Goal: Task Accomplishment & Management: Manage account settings

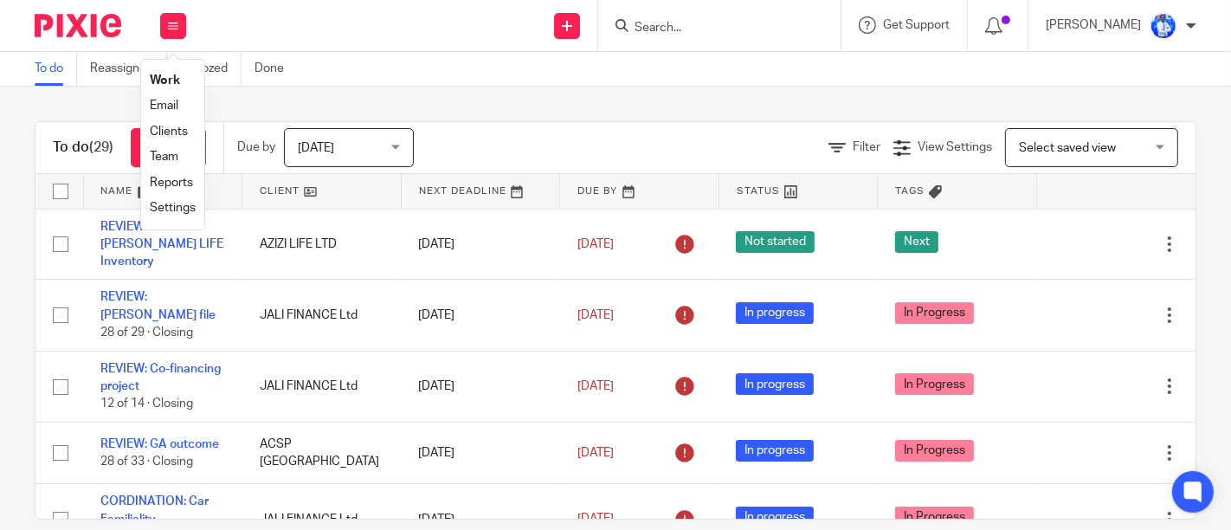
scroll to position [1683, 0]
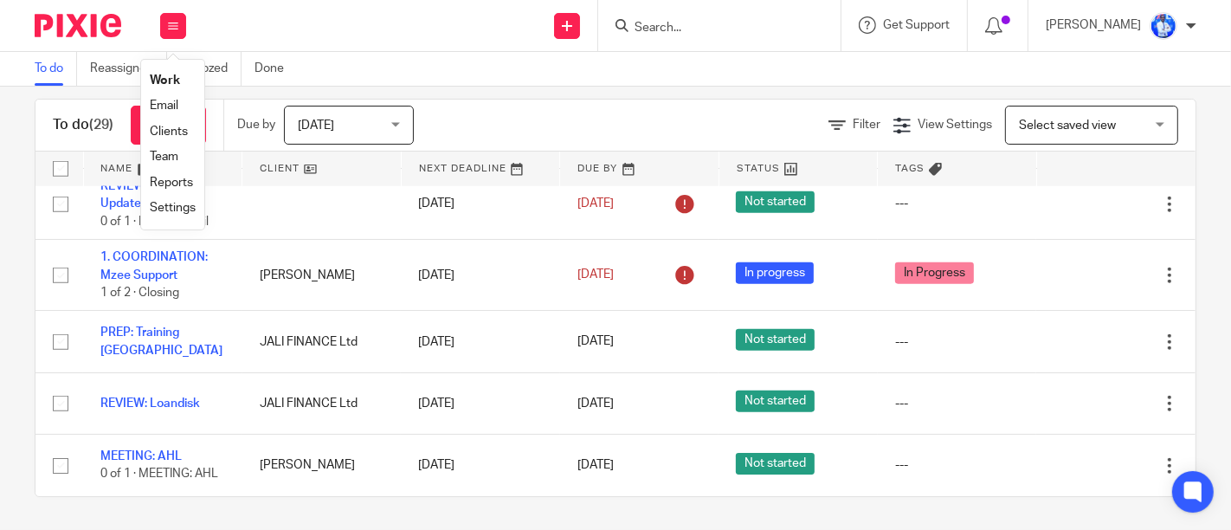
click at [165, 107] on link "Email" at bounding box center [164, 106] width 29 height 12
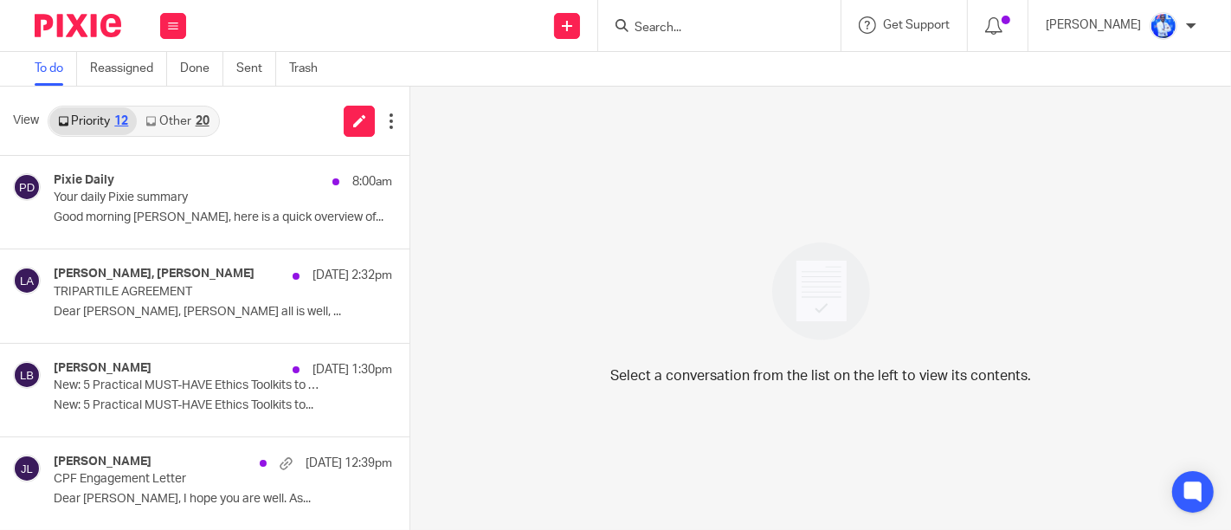
click at [165, 107] on link "Other 20" at bounding box center [177, 121] width 81 height 28
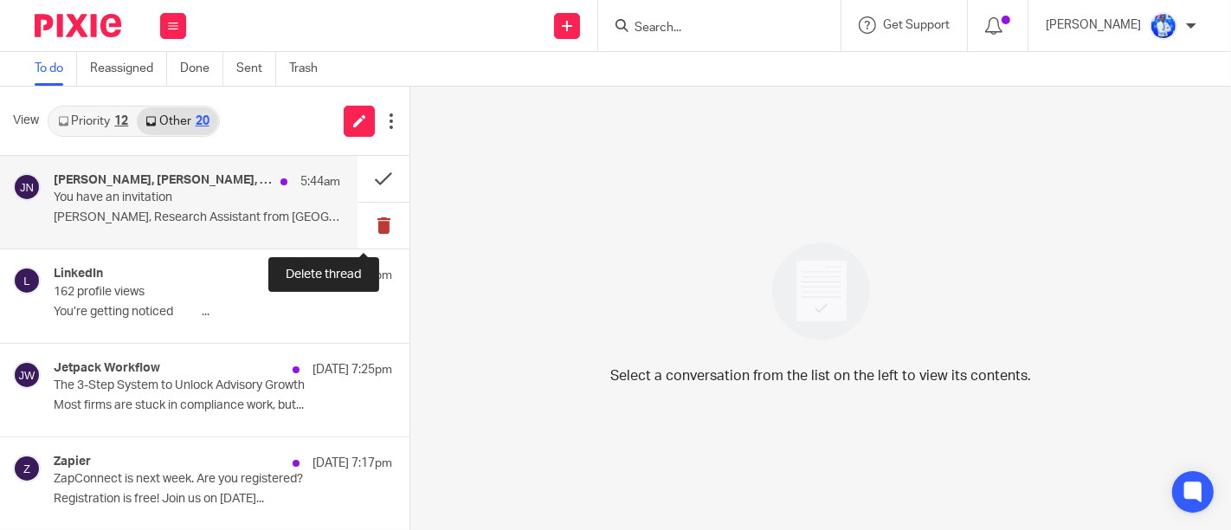
click at [365, 231] on button at bounding box center [384, 226] width 52 height 46
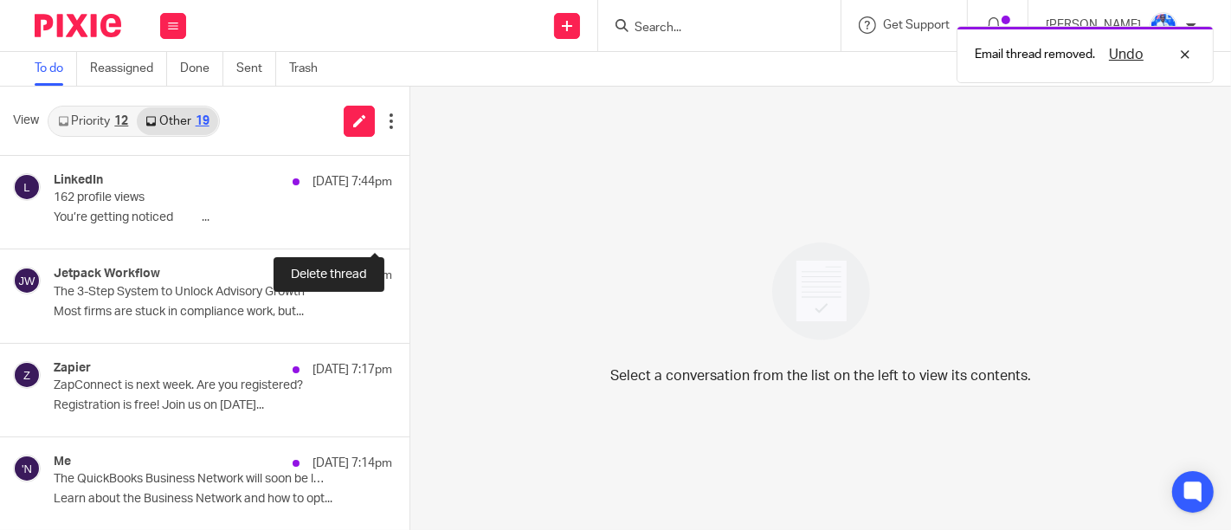
click at [409, 231] on button at bounding box center [416, 226] width 14 height 46
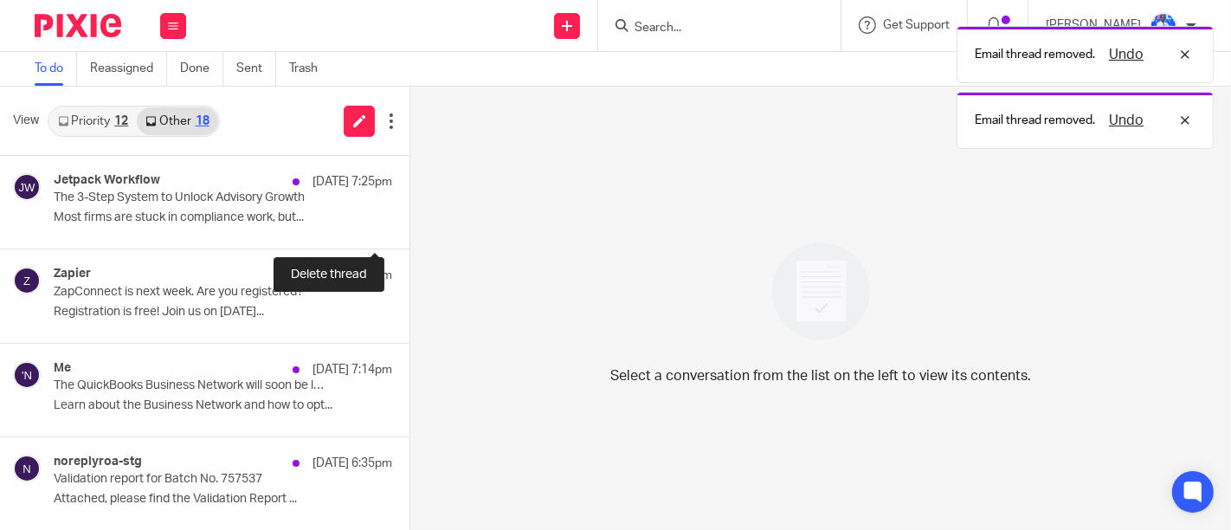
click at [409, 231] on button at bounding box center [416, 226] width 14 height 46
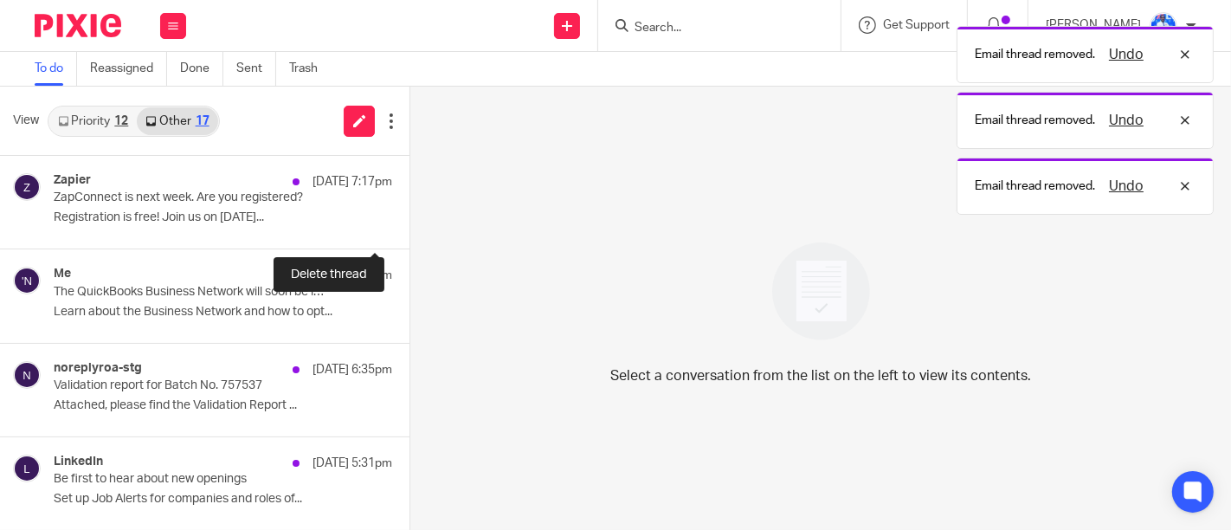
click at [409, 231] on button at bounding box center [416, 226] width 14 height 46
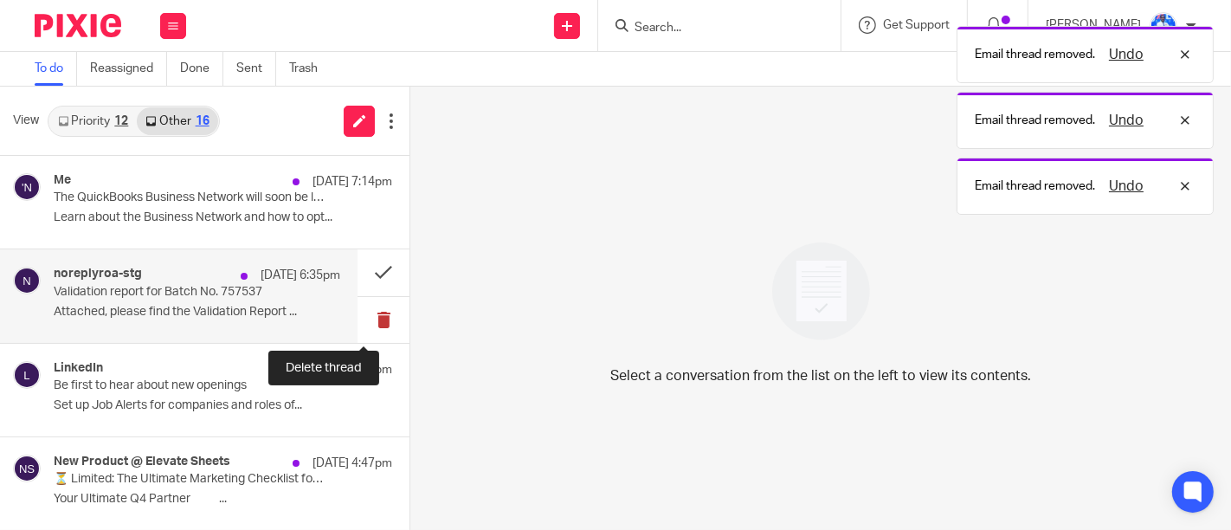
click at [374, 320] on button at bounding box center [384, 320] width 52 height 46
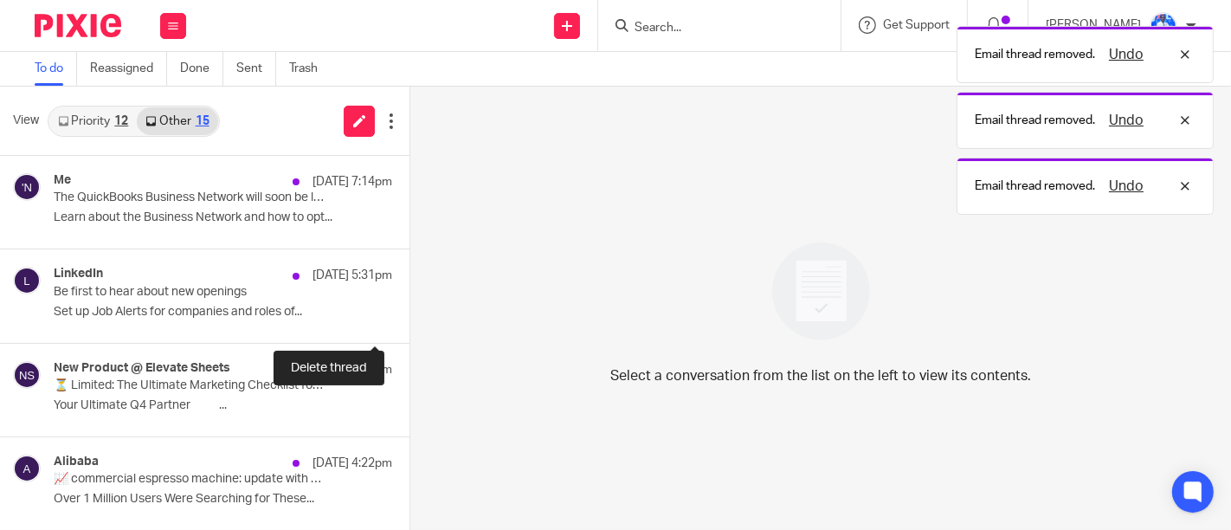
click at [409, 320] on button at bounding box center [416, 320] width 14 height 46
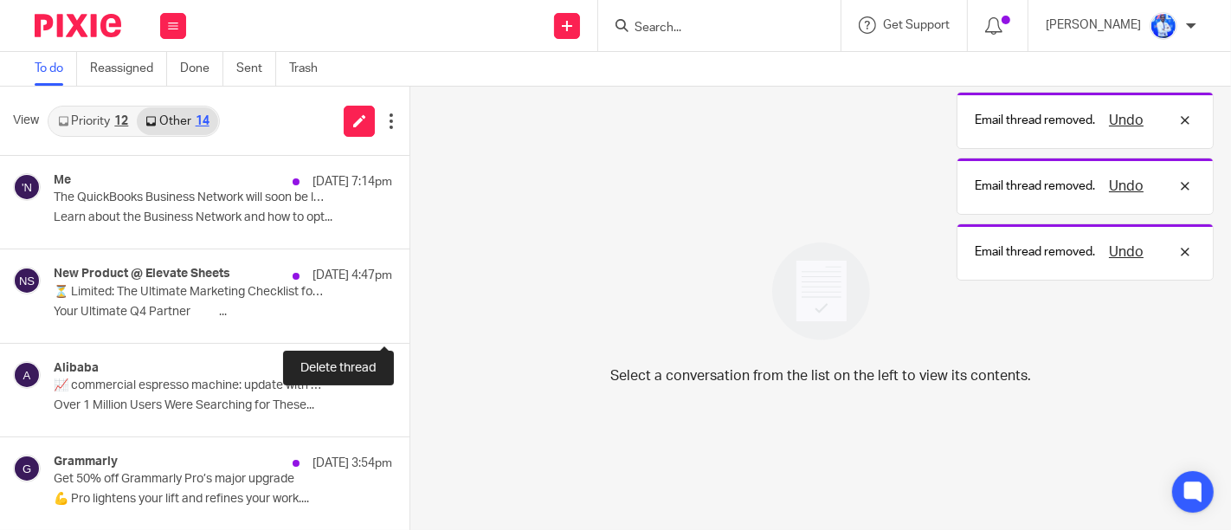
click at [409, 320] on button at bounding box center [416, 320] width 14 height 46
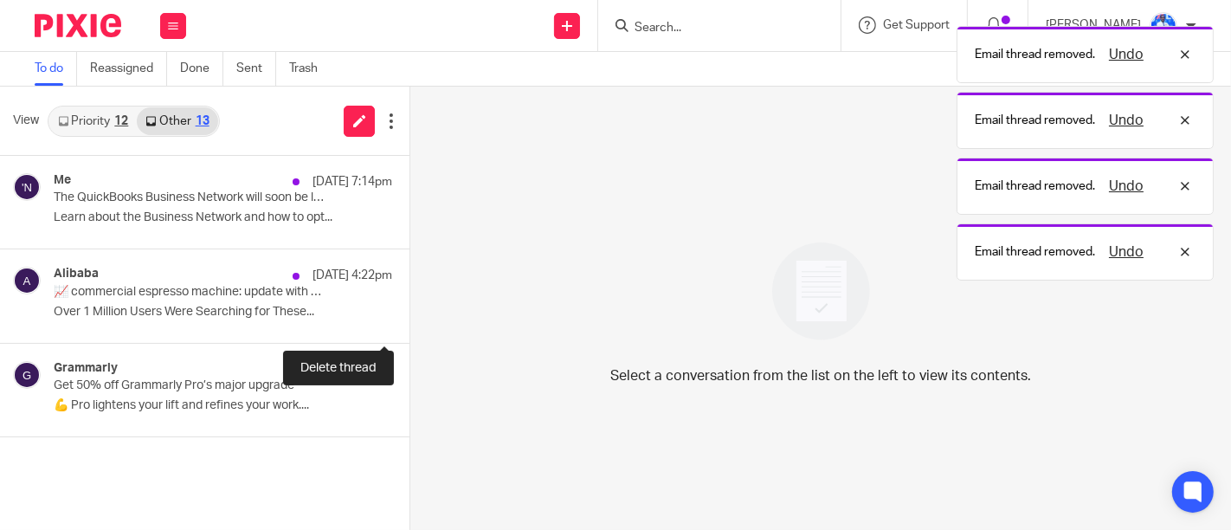
click at [409, 320] on button at bounding box center [416, 320] width 14 height 46
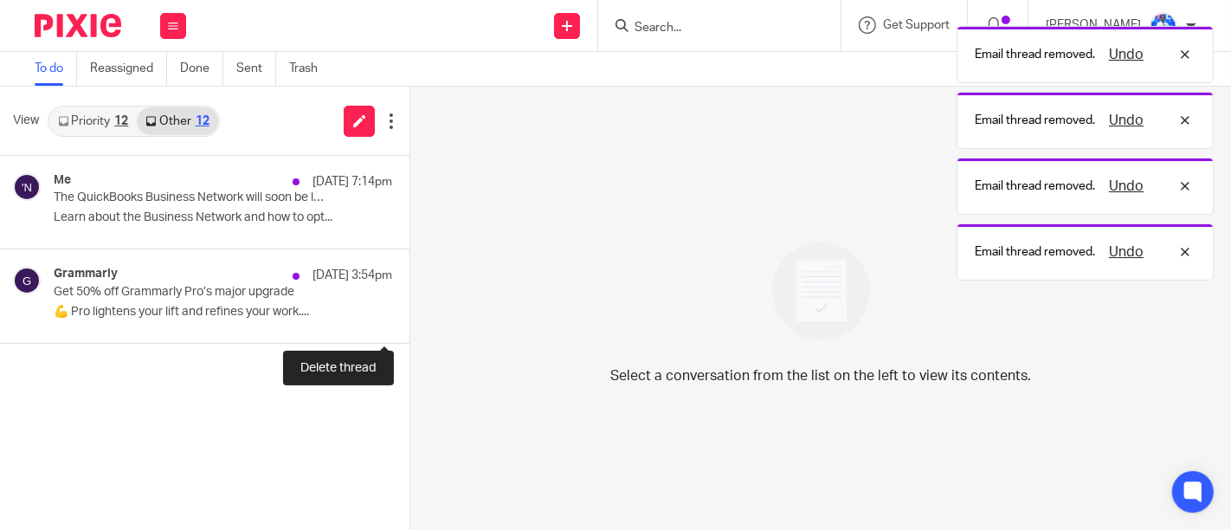
click at [409, 320] on button at bounding box center [416, 320] width 14 height 46
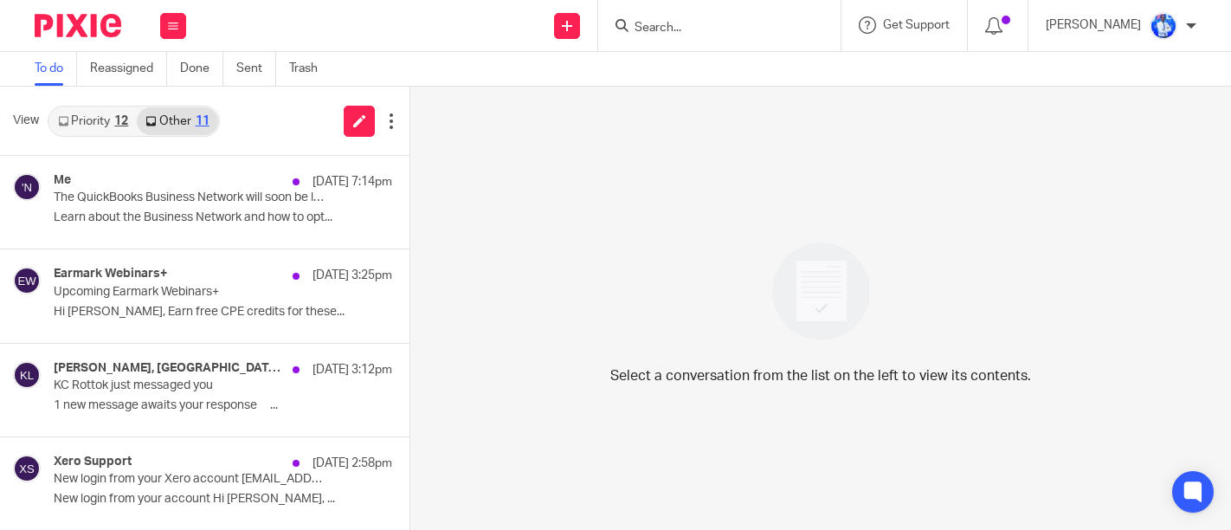
drag, startPoint x: 0, startPoint y: 0, endPoint x: 176, endPoint y: 127, distance: 217.0
click at [176, 127] on link "Other 11" at bounding box center [177, 121] width 81 height 28
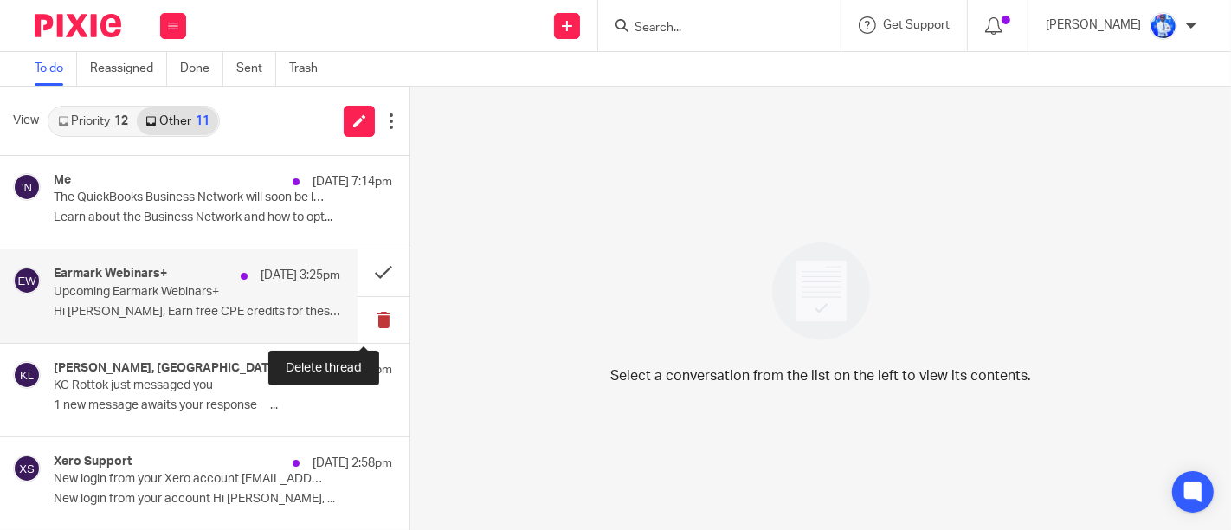
click at [358, 321] on button at bounding box center [384, 320] width 52 height 46
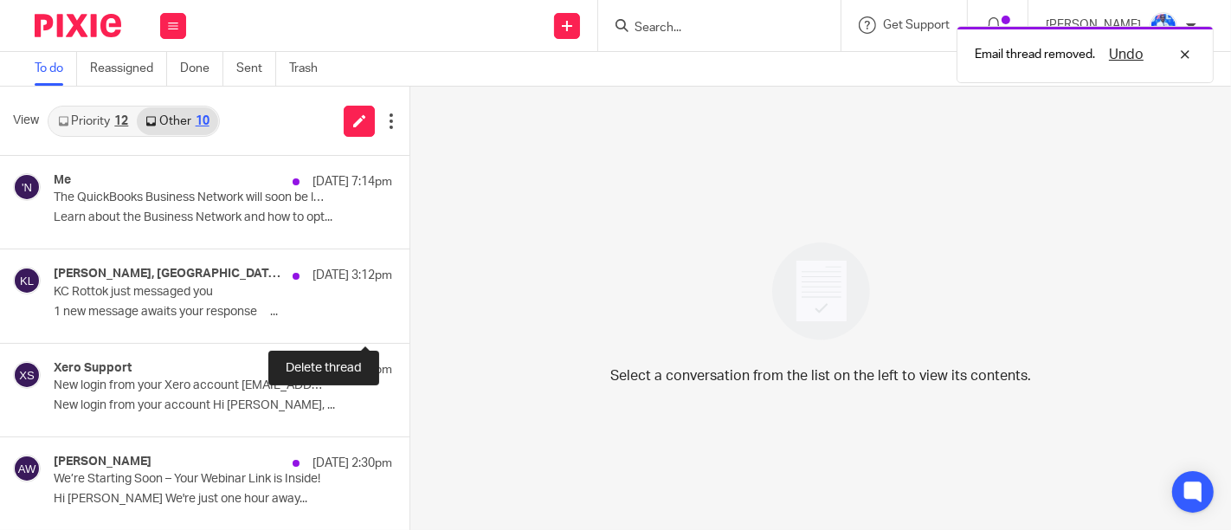
click at [409, 321] on button at bounding box center [416, 320] width 14 height 46
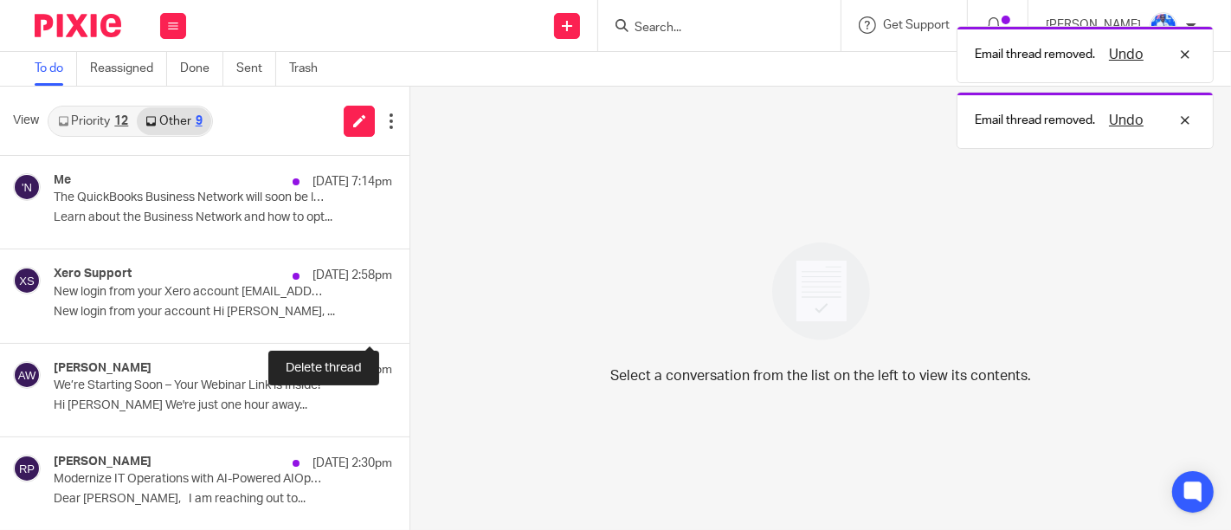
click at [409, 321] on button at bounding box center [416, 320] width 14 height 46
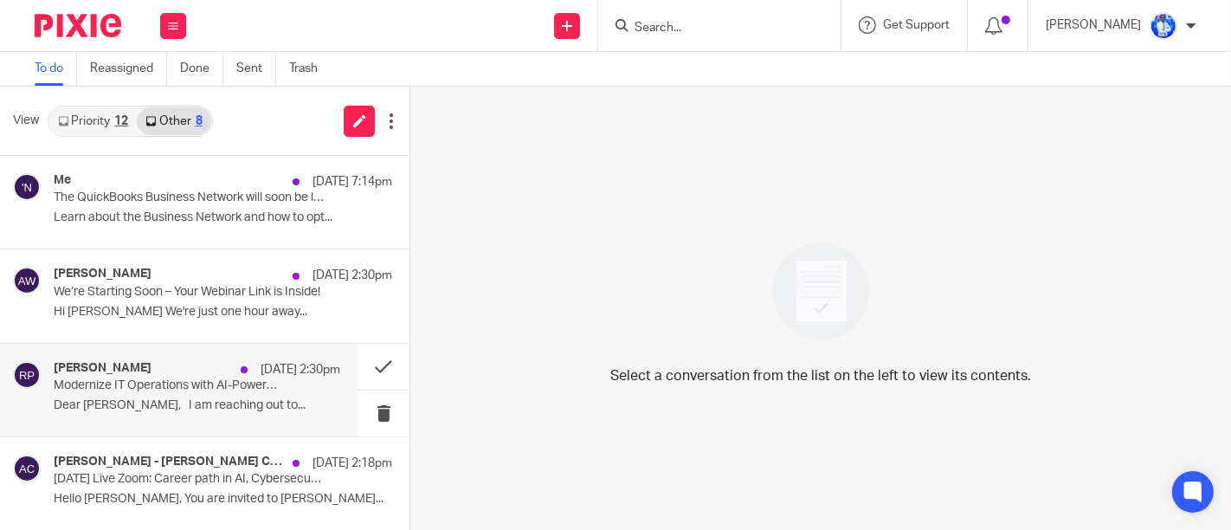
click at [302, 393] on div "Ronak Patel 17 Sep 2:30pm Modernize IT Operations with AI-Powered AIOps & ITSM …" at bounding box center [197, 390] width 287 height 58
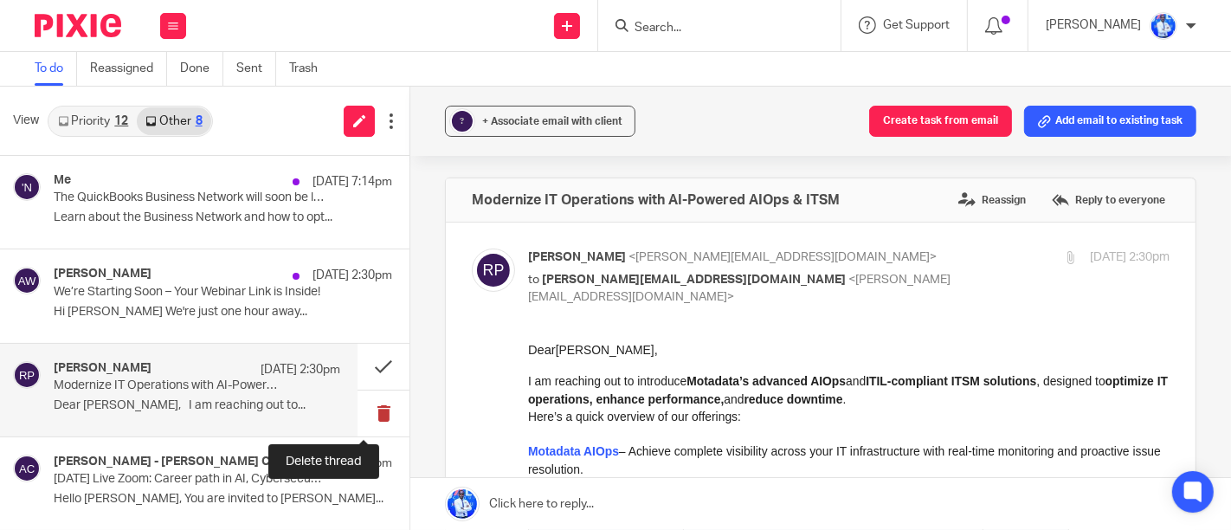
click at [364, 411] on button at bounding box center [384, 413] width 52 height 46
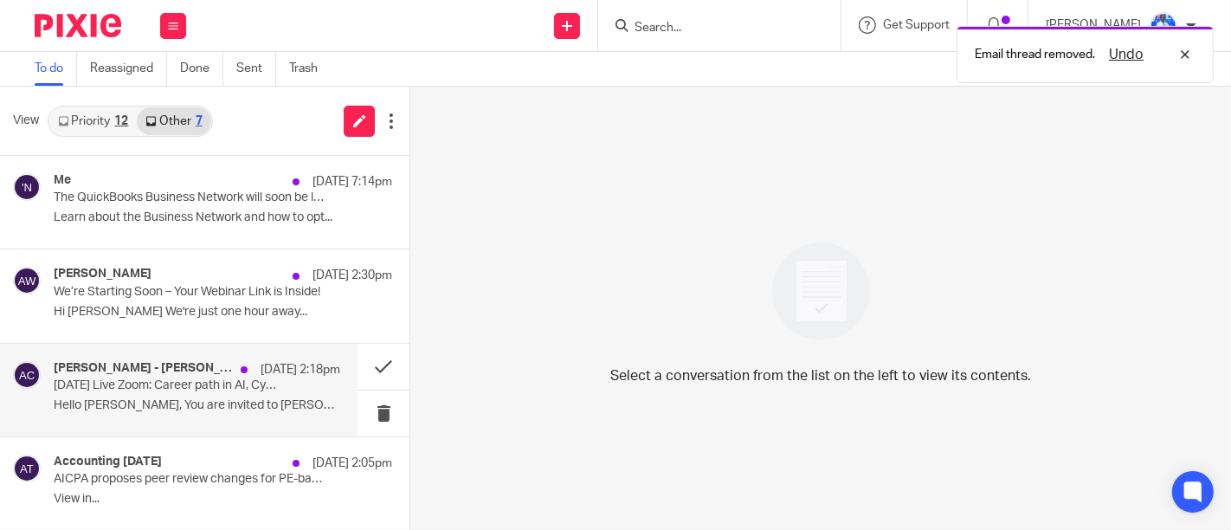
click at [255, 380] on p "18.09.25 Live Zoom: Career path in AI, Cybersecurity, Business Analytics or Ent…" at bounding box center [168, 385] width 229 height 15
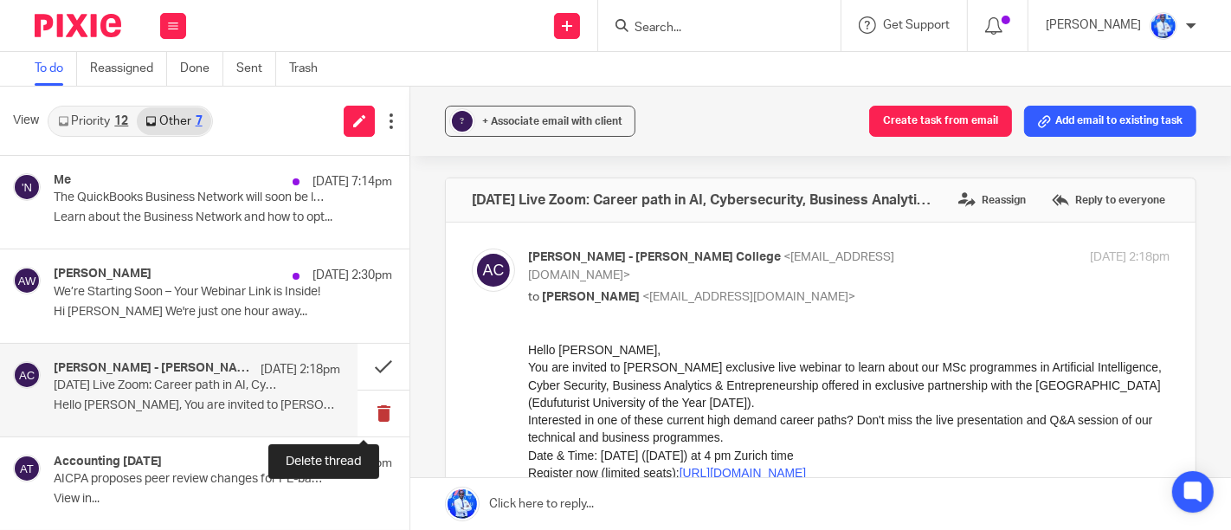
click at [361, 410] on button at bounding box center [384, 413] width 52 height 46
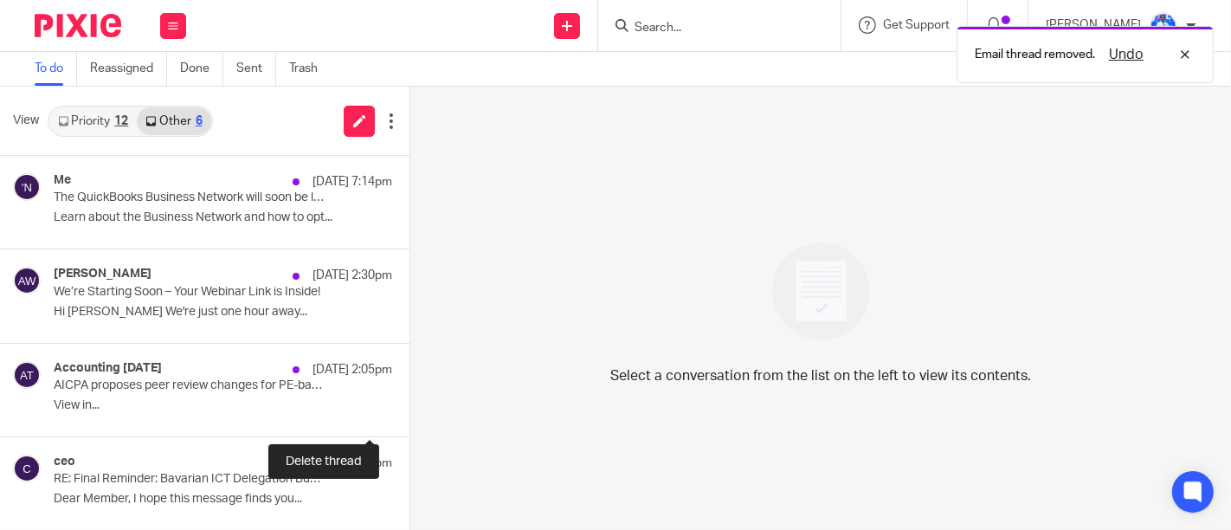
click at [409, 410] on button at bounding box center [416, 413] width 14 height 46
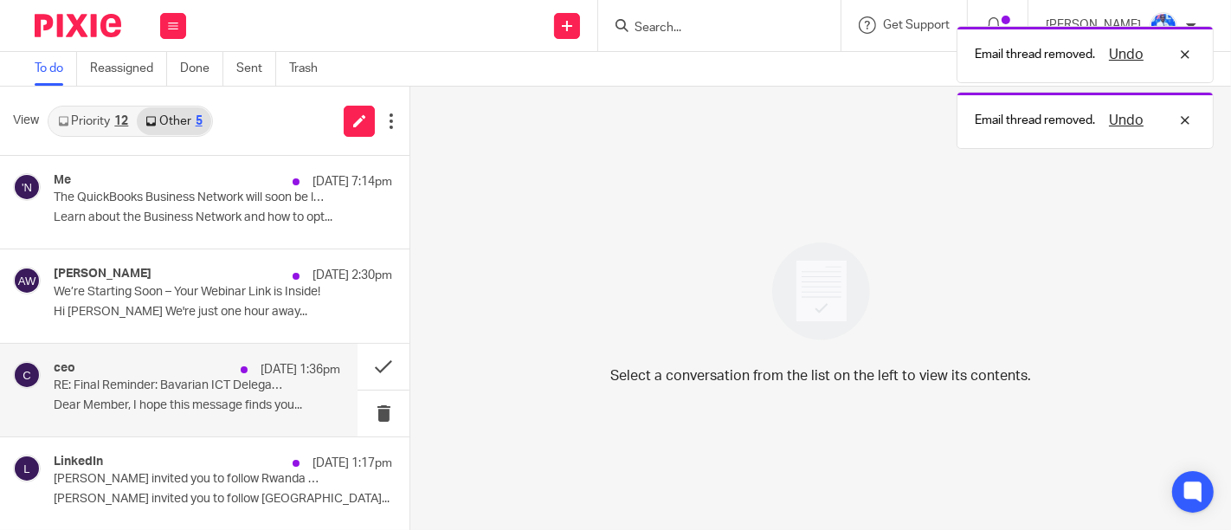
click at [288, 407] on p "Dear Member, I hope this message finds you..." at bounding box center [197, 405] width 287 height 15
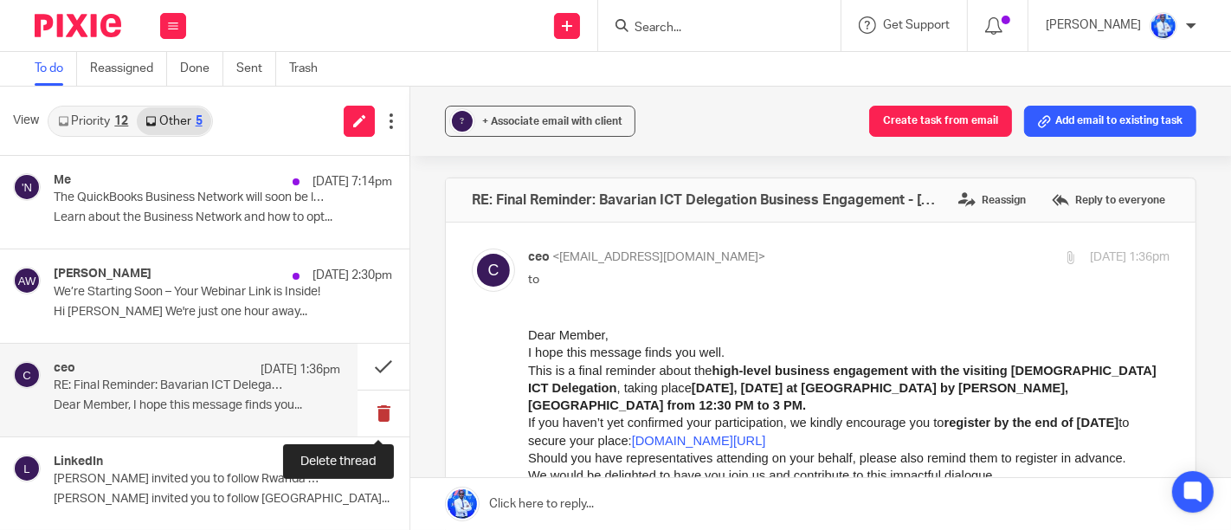
click at [384, 418] on button at bounding box center [384, 413] width 52 height 46
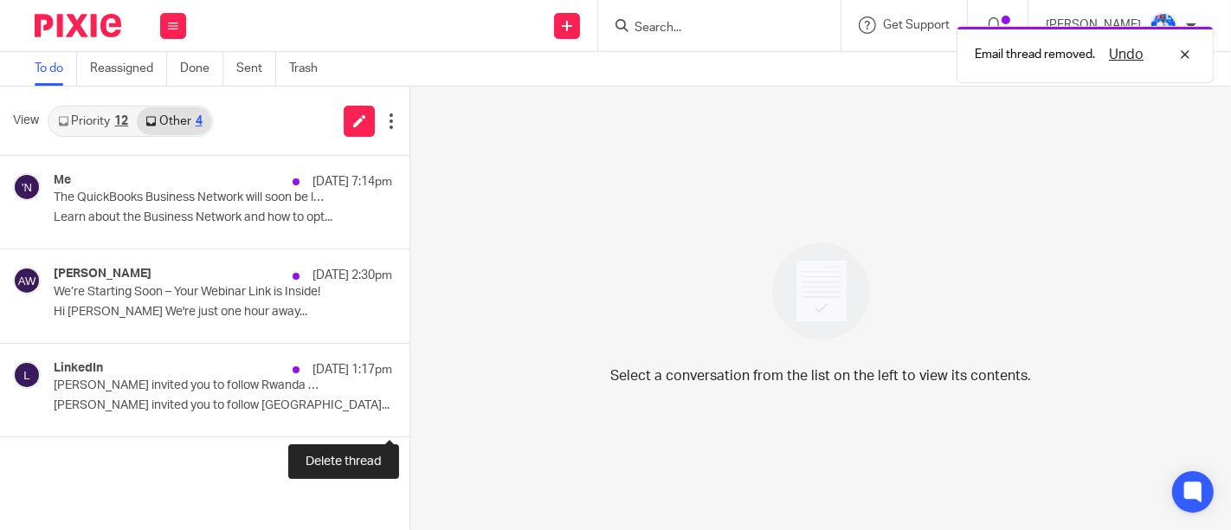
click at [409, 418] on button at bounding box center [416, 413] width 14 height 46
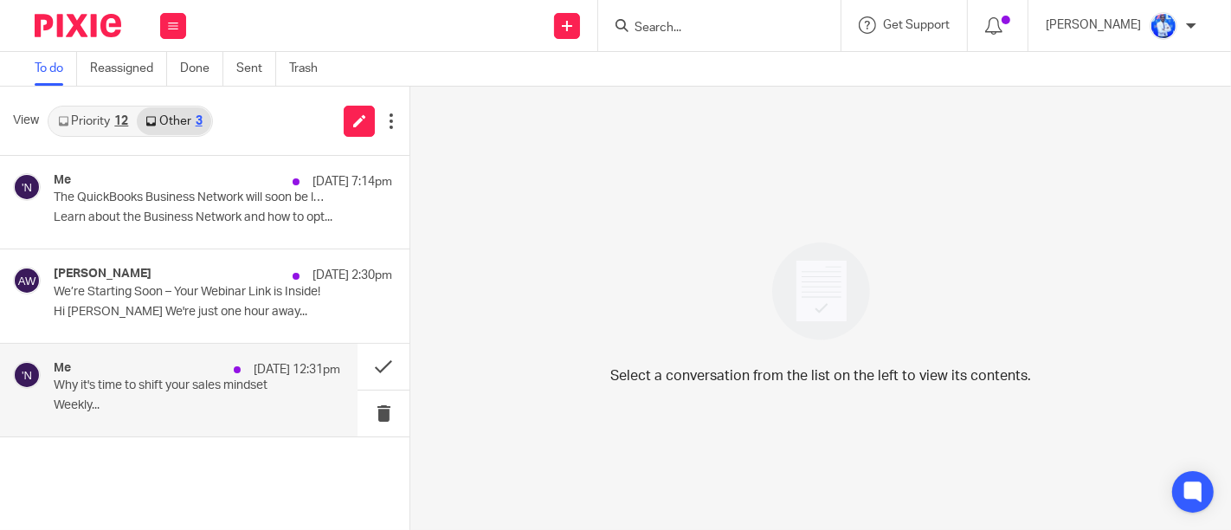
click at [192, 378] on p "Why it's time to shift your sales mindset" at bounding box center [168, 385] width 229 height 15
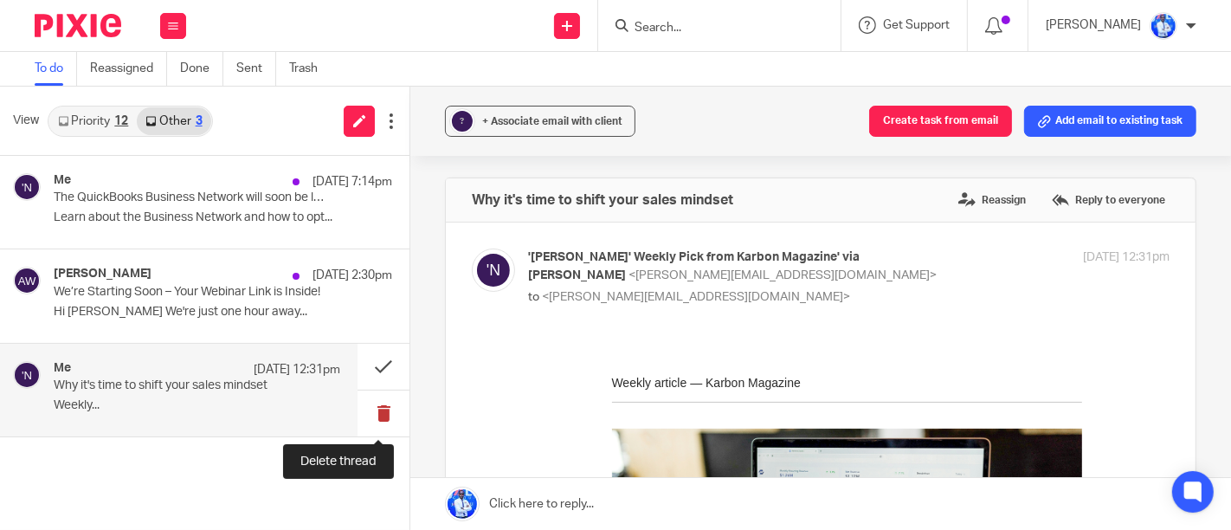
click at [379, 416] on button at bounding box center [384, 413] width 52 height 46
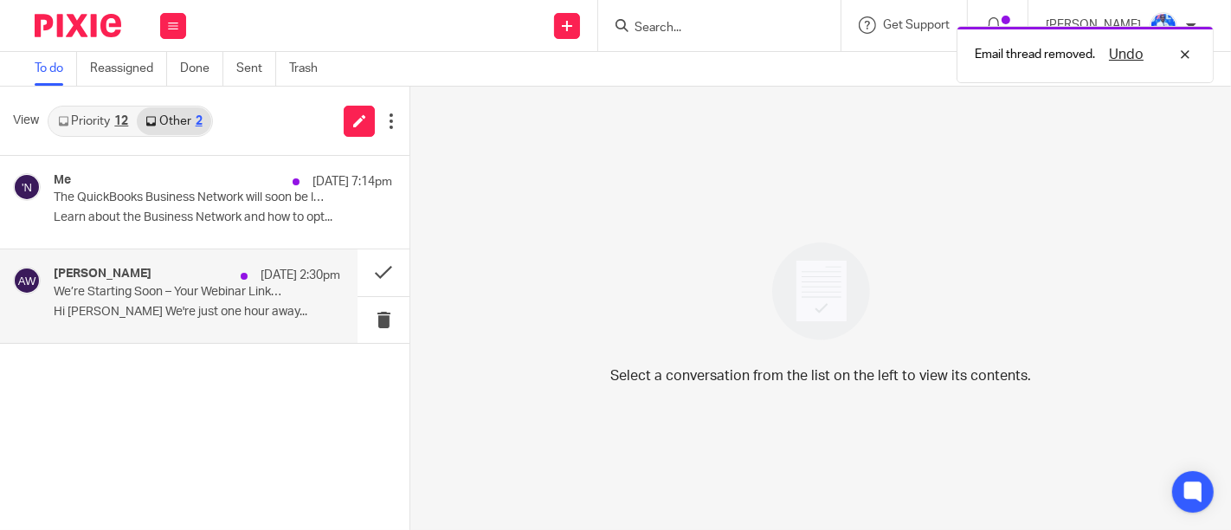
click at [242, 285] on p "We’re Starting Soon – Your Webinar Link is Inside!" at bounding box center [168, 292] width 229 height 15
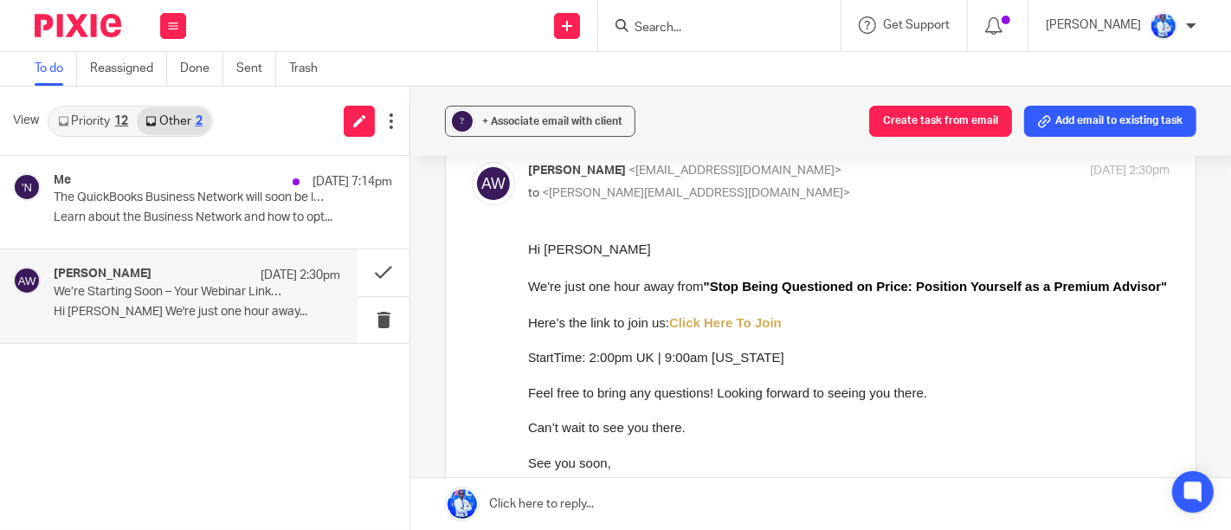
scroll to position [47, 0]
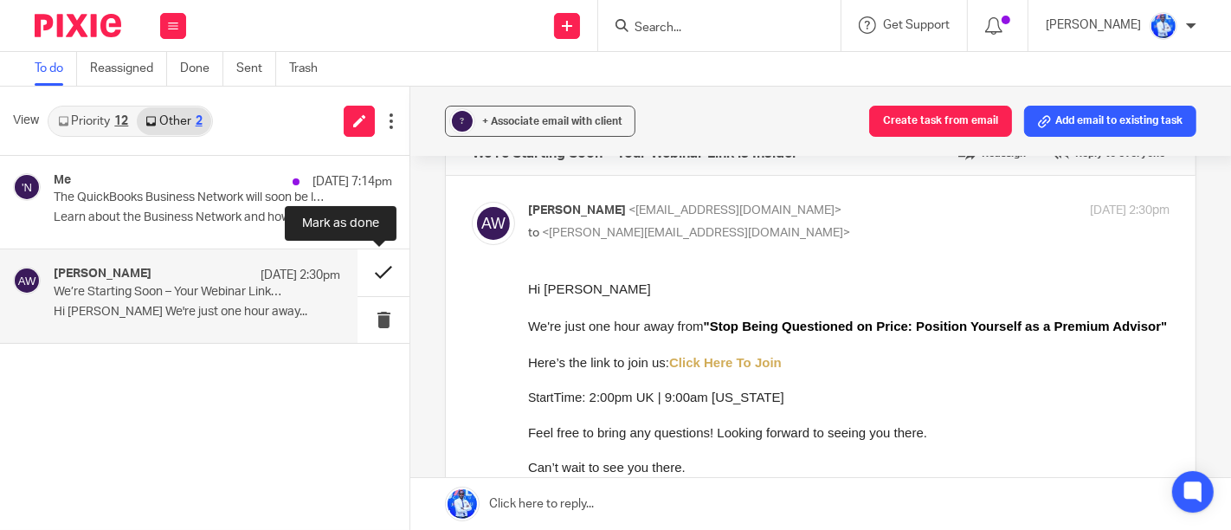
click at [379, 268] on button at bounding box center [384, 272] width 52 height 46
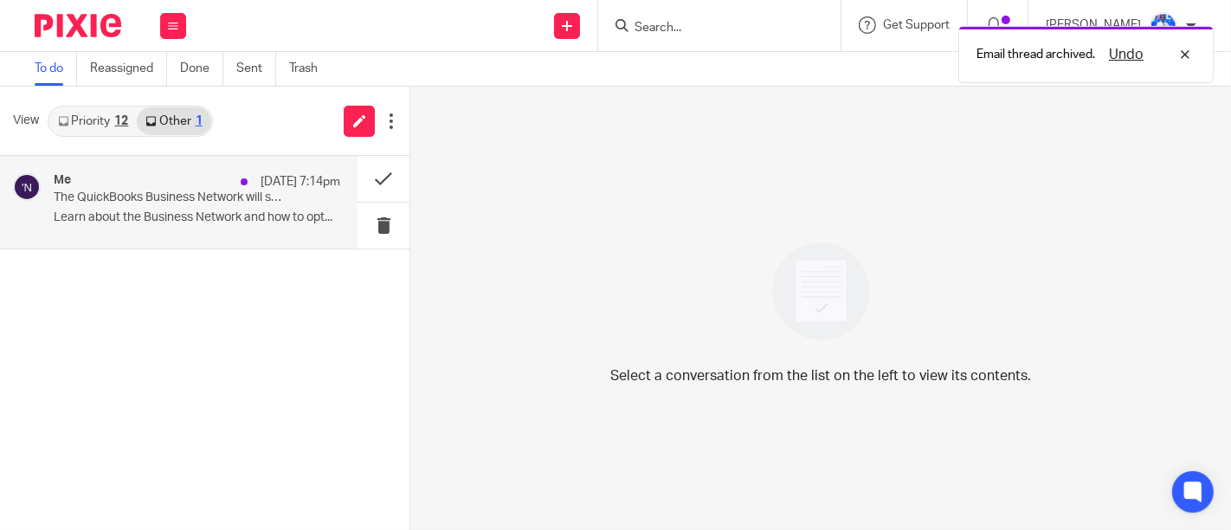
click at [231, 191] on p "The QuickBooks Business Network will soon be live for your firm" at bounding box center [168, 197] width 229 height 15
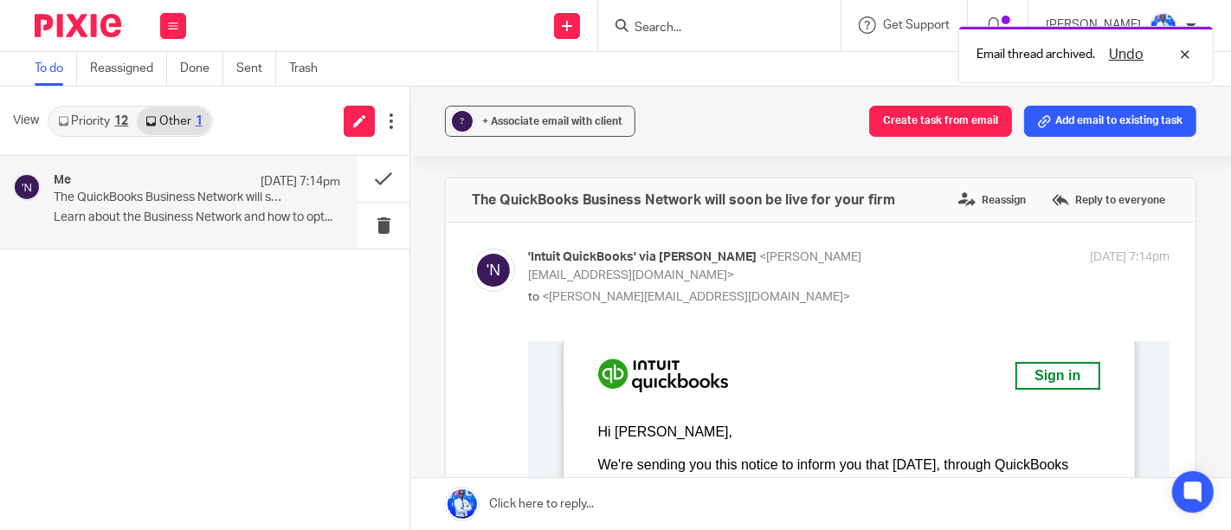
scroll to position [0, 0]
click at [381, 210] on button at bounding box center [384, 226] width 52 height 46
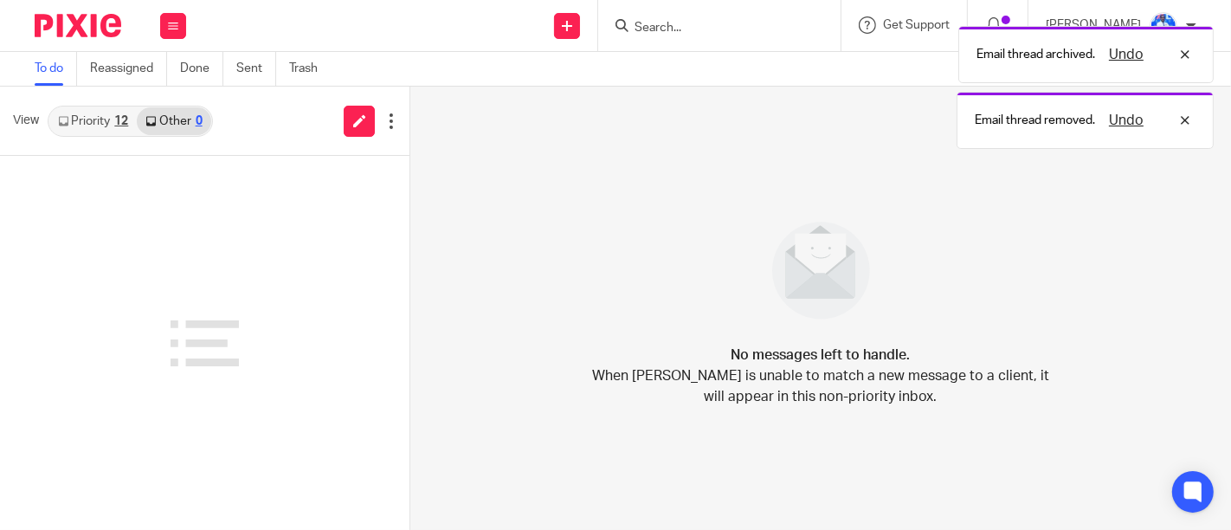
click at [133, 114] on link "Priority 12" at bounding box center [92, 121] width 87 height 28
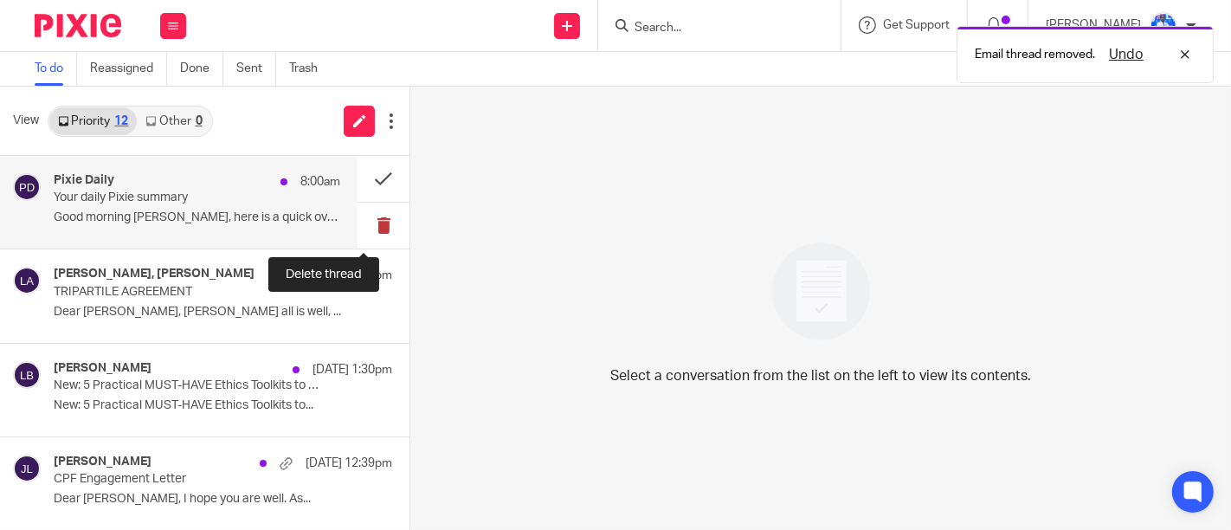
click at [358, 214] on button at bounding box center [384, 226] width 52 height 46
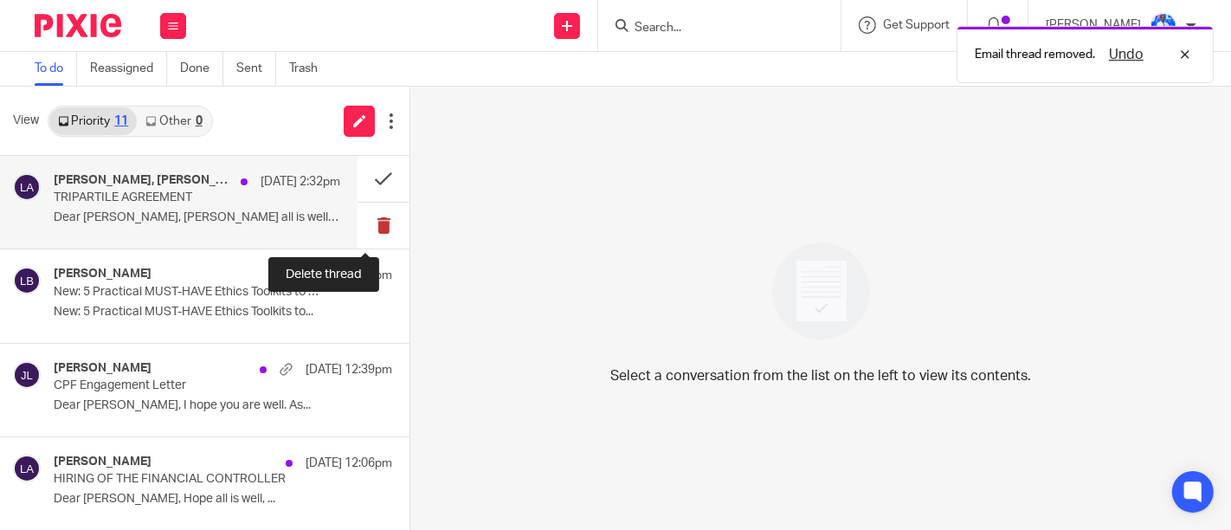
drag, startPoint x: 348, startPoint y: 214, endPoint x: 381, endPoint y: 214, distance: 32.9
click at [381, 214] on button at bounding box center [384, 226] width 52 height 46
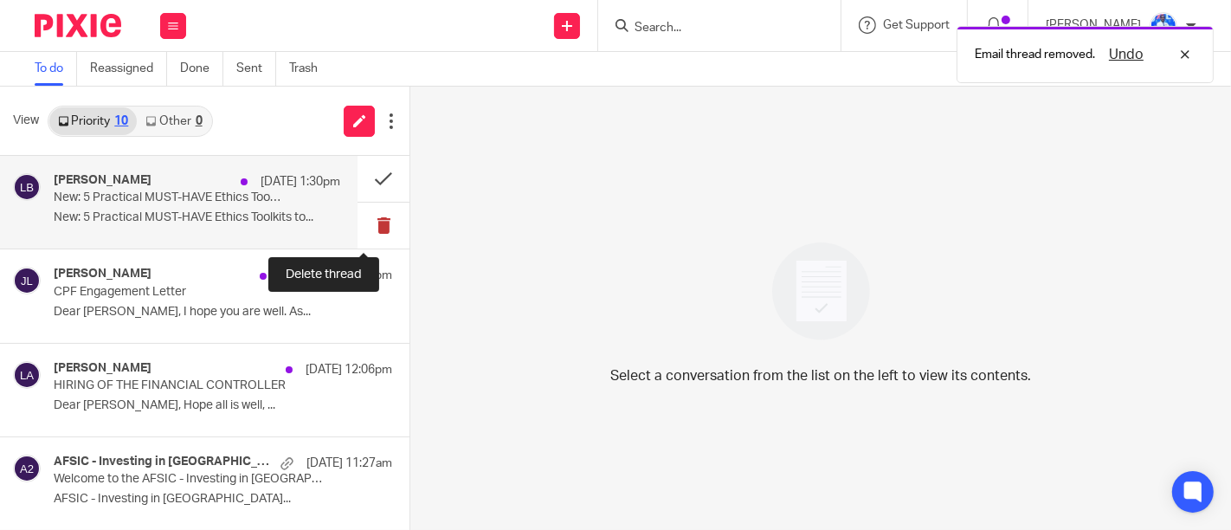
click at [358, 204] on button at bounding box center [384, 226] width 52 height 46
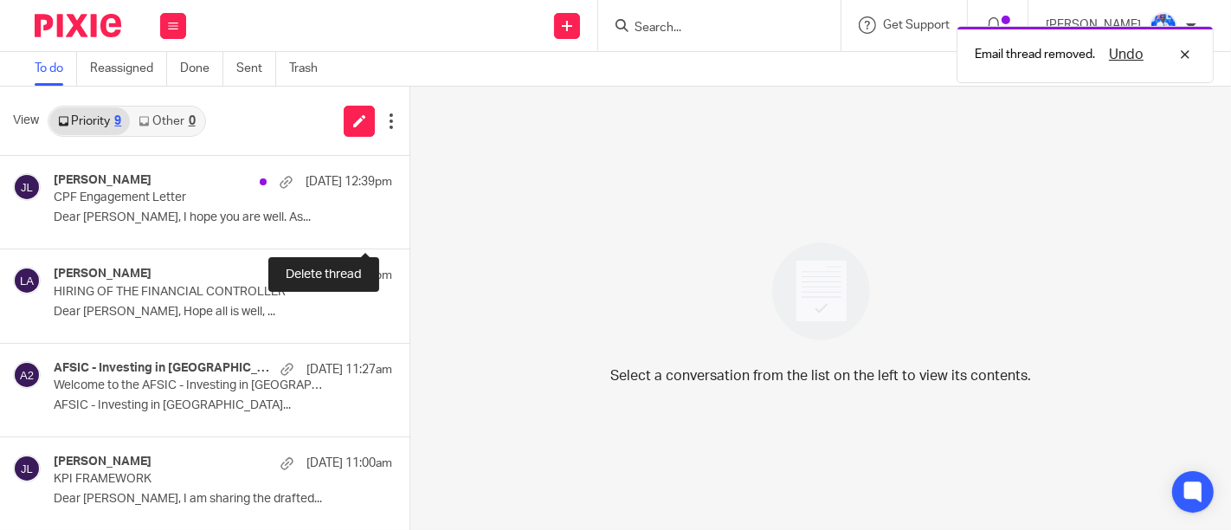
click at [409, 204] on button at bounding box center [416, 226] width 14 height 46
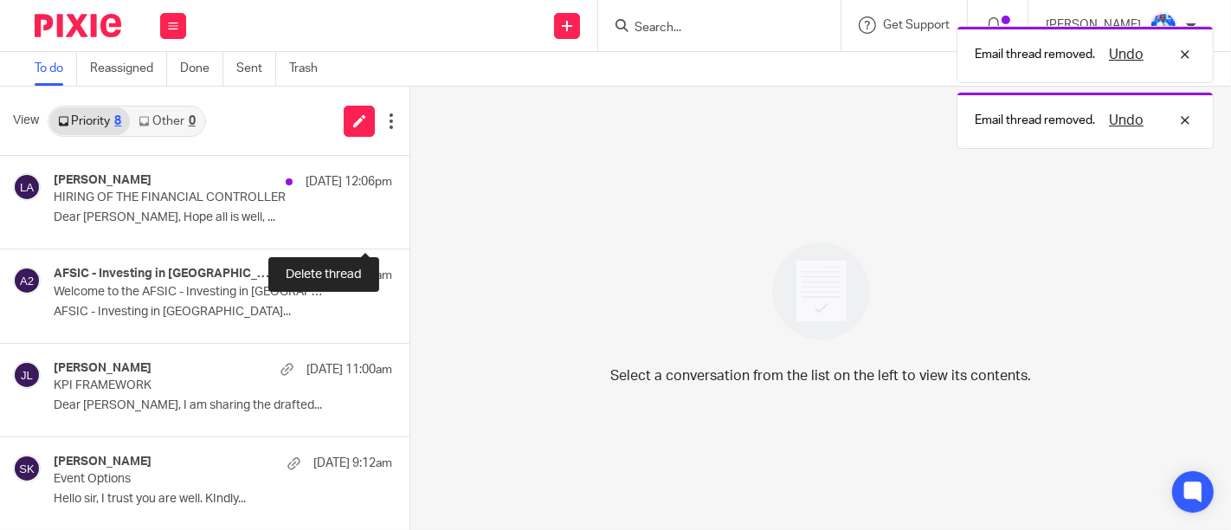
click at [409, 204] on button at bounding box center [416, 226] width 14 height 46
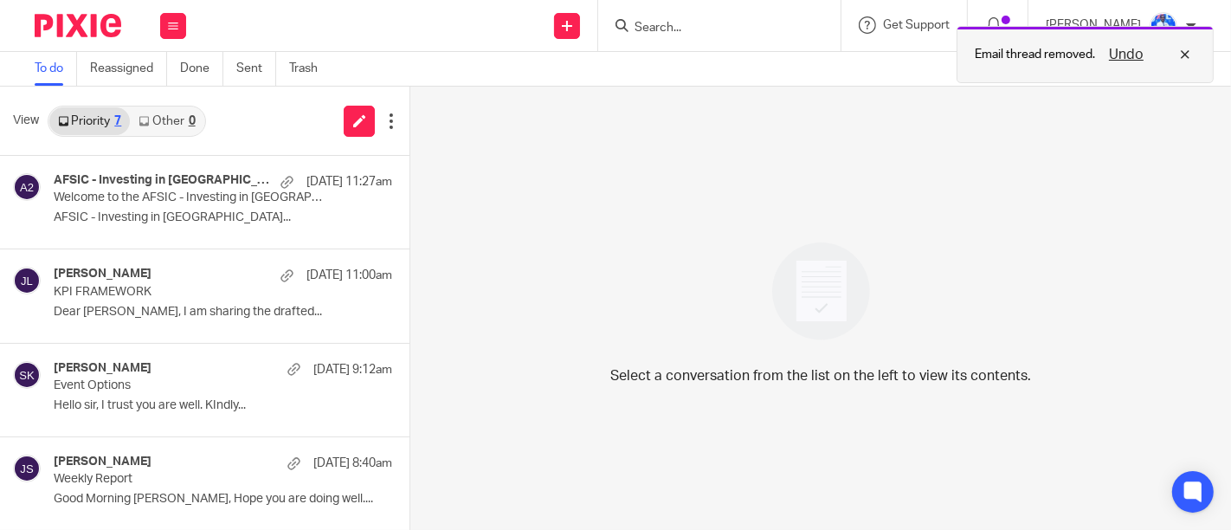
click at [1124, 53] on button "Undo" at bounding box center [1126, 54] width 45 height 21
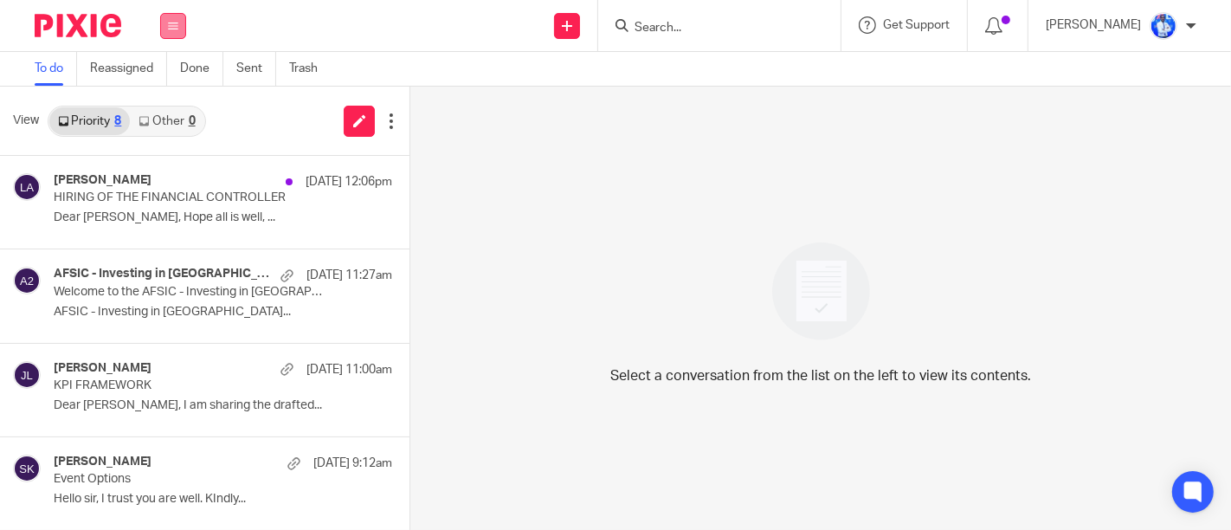
click at [172, 38] on button at bounding box center [173, 26] width 26 height 26
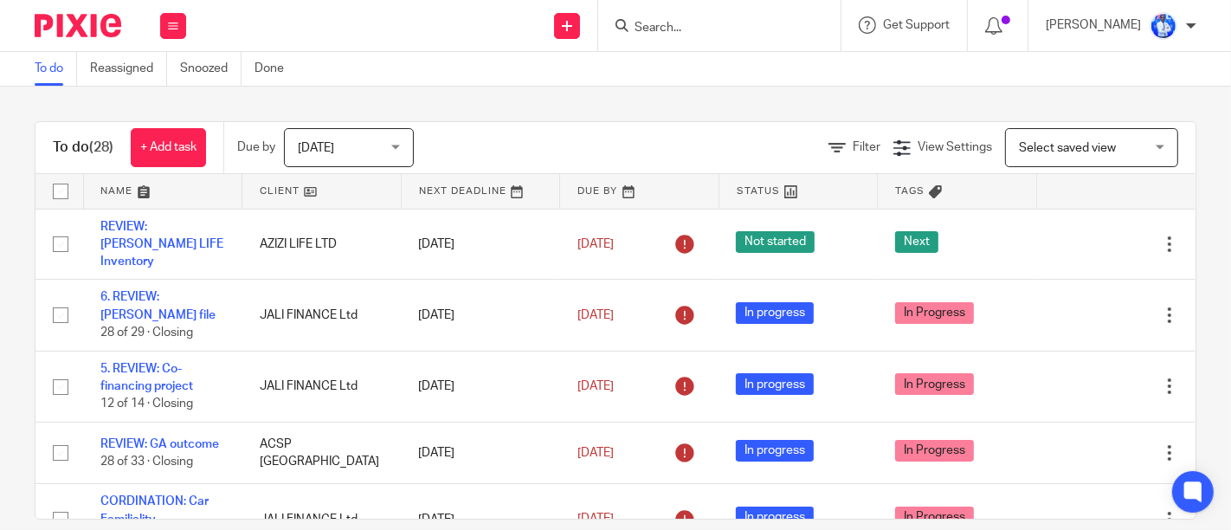
click at [178, 26] on button at bounding box center [173, 26] width 26 height 26
click at [158, 97] on li "Email" at bounding box center [173, 105] width 46 height 25
click at [165, 104] on link "Email" at bounding box center [164, 106] width 29 height 12
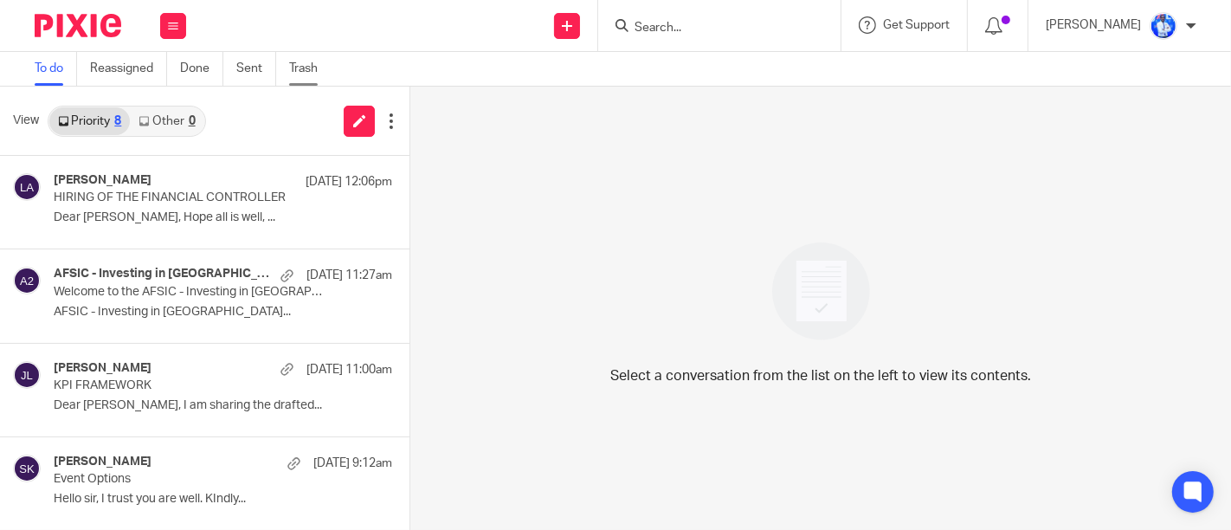
click at [298, 68] on link "Trash" at bounding box center [310, 69] width 42 height 34
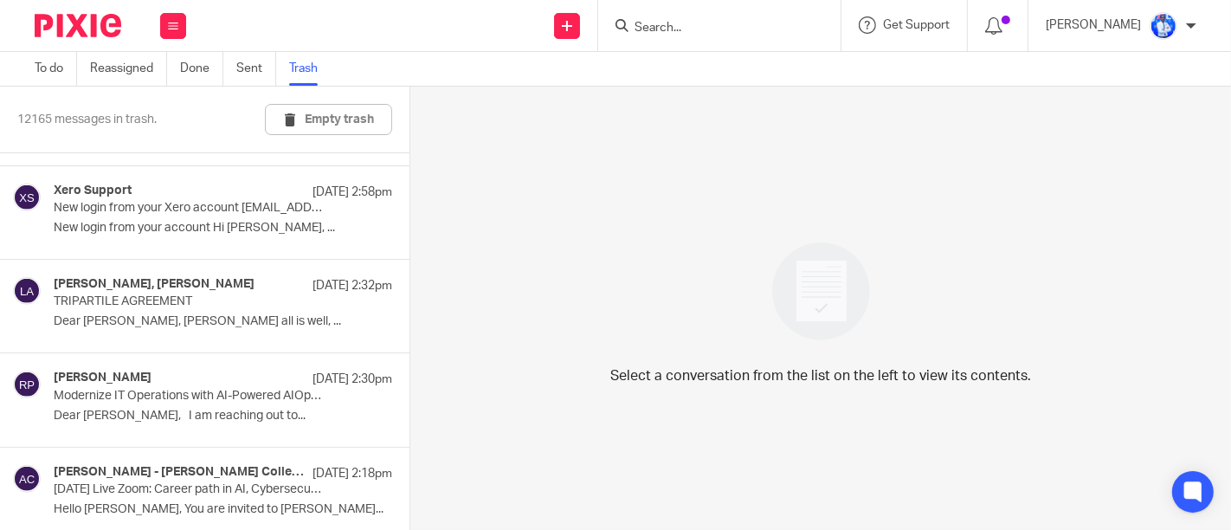
scroll to position [1208, 0]
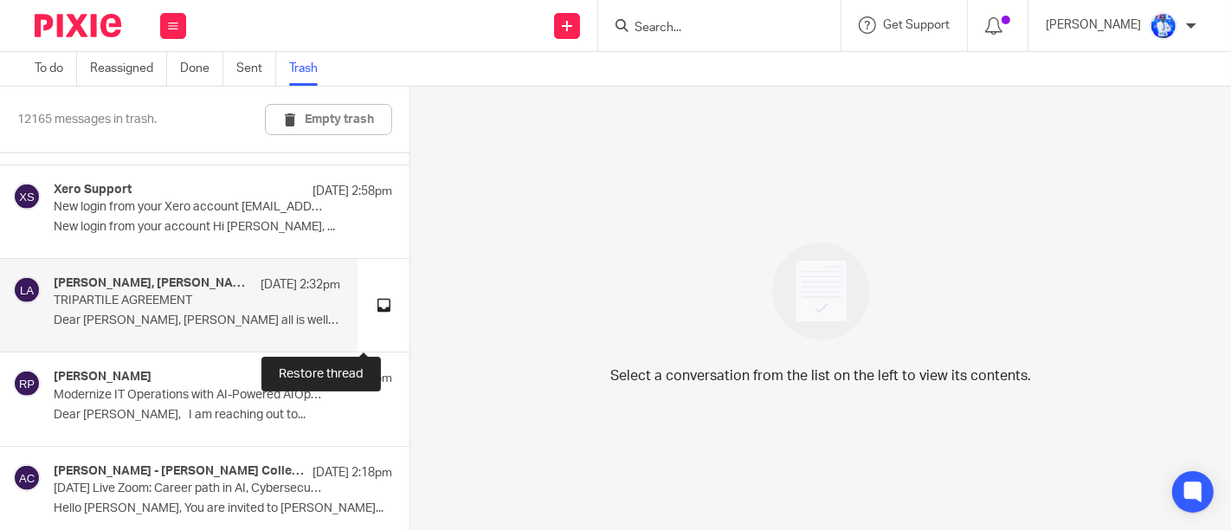
click at [365, 297] on button at bounding box center [384, 305] width 52 height 93
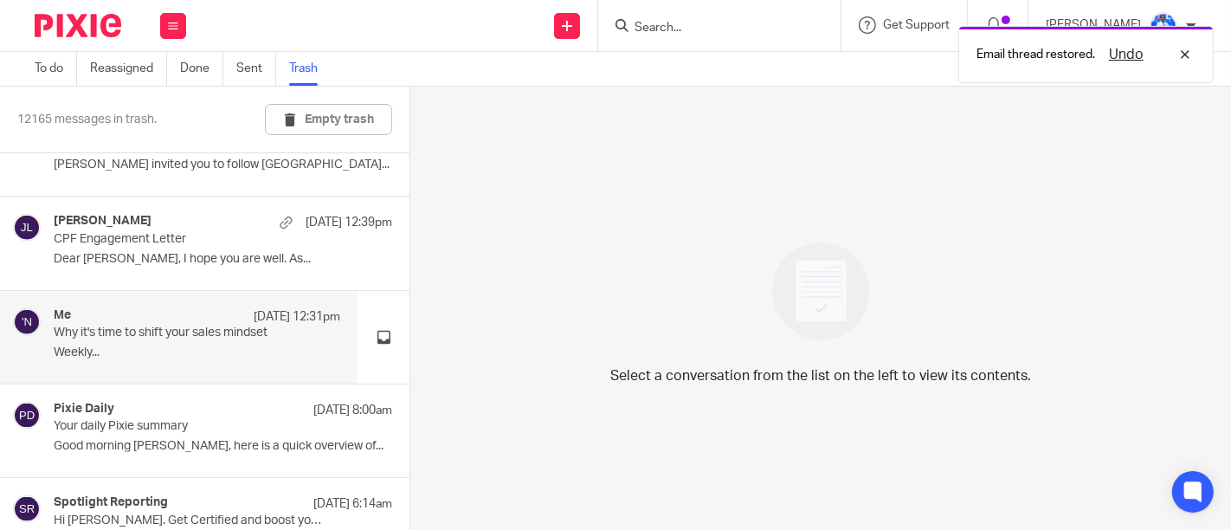
scroll to position [1834, 0]
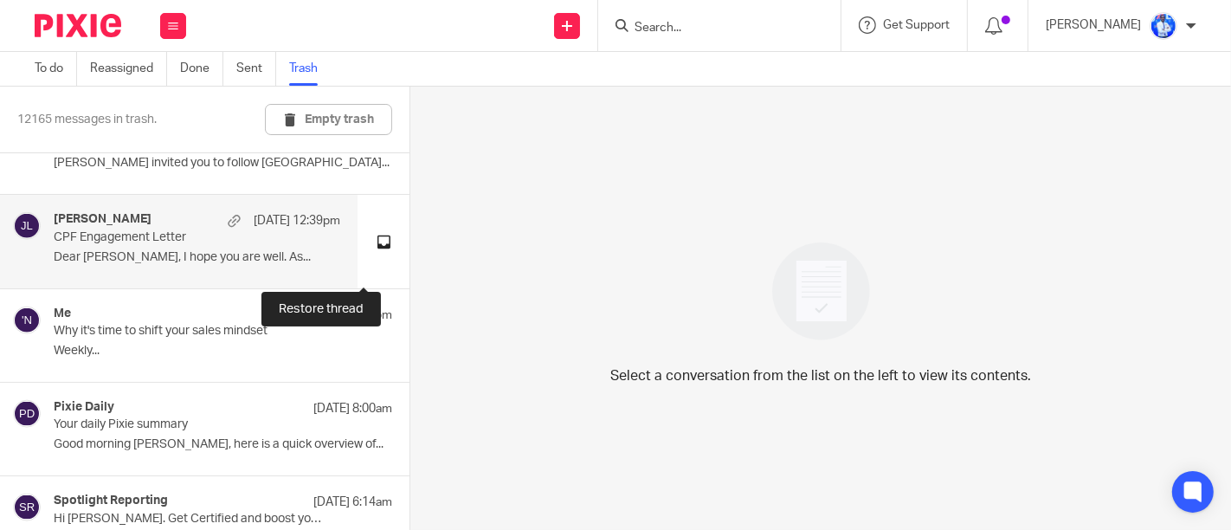
click at [369, 236] on button at bounding box center [384, 241] width 52 height 93
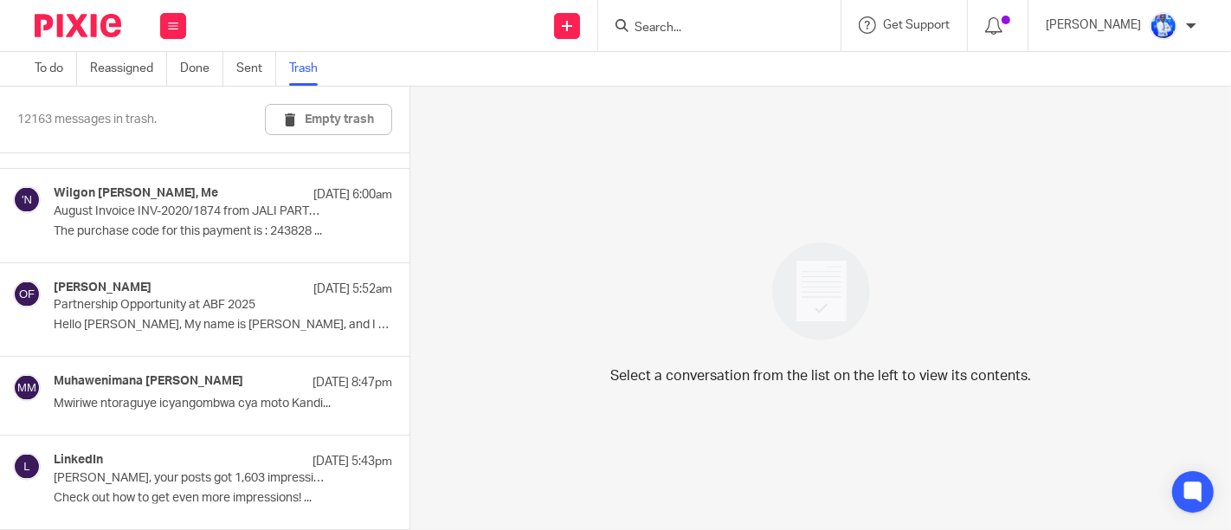
scroll to position [2141, 0]
click at [244, 309] on div "Olubunmi Fabanwo 17 Sep 5:52am Partnership Opportunity at ABF 2025 Hello Felix,…" at bounding box center [223, 310] width 338 height 58
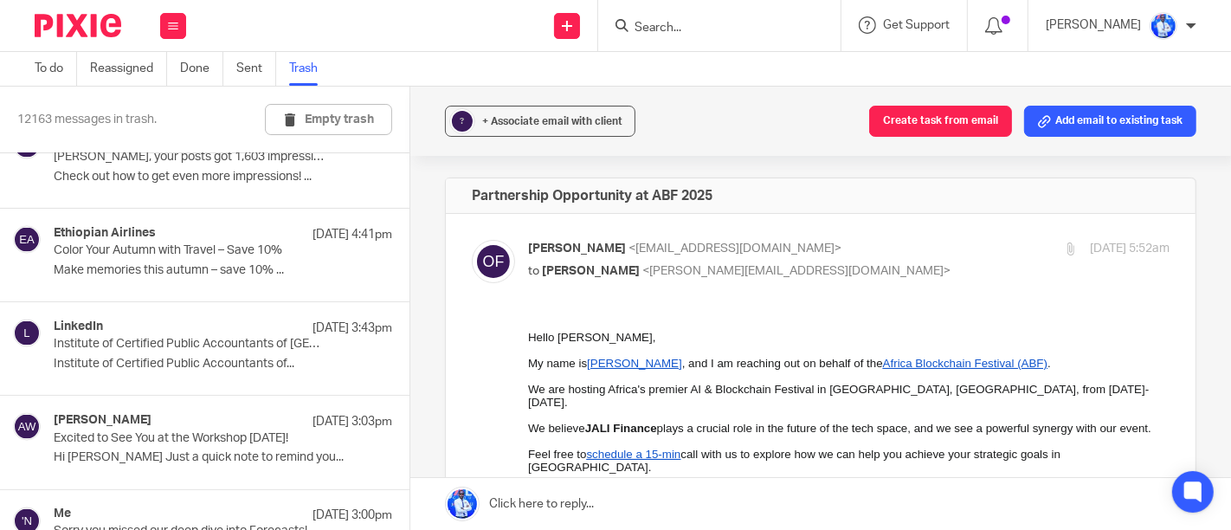
scroll to position [2510, 0]
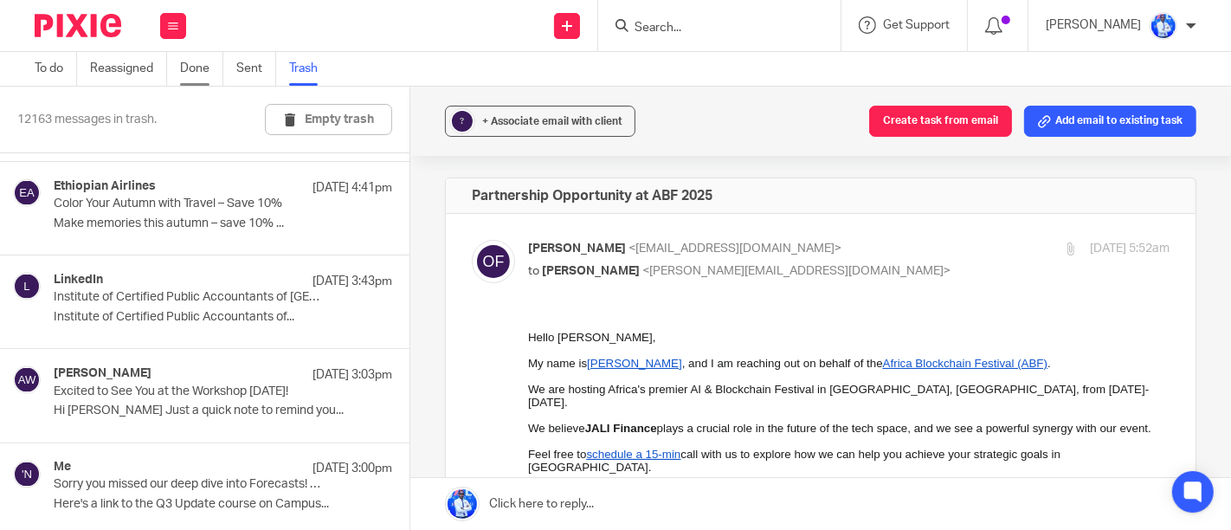
click at [197, 68] on link "Done" at bounding box center [201, 69] width 43 height 34
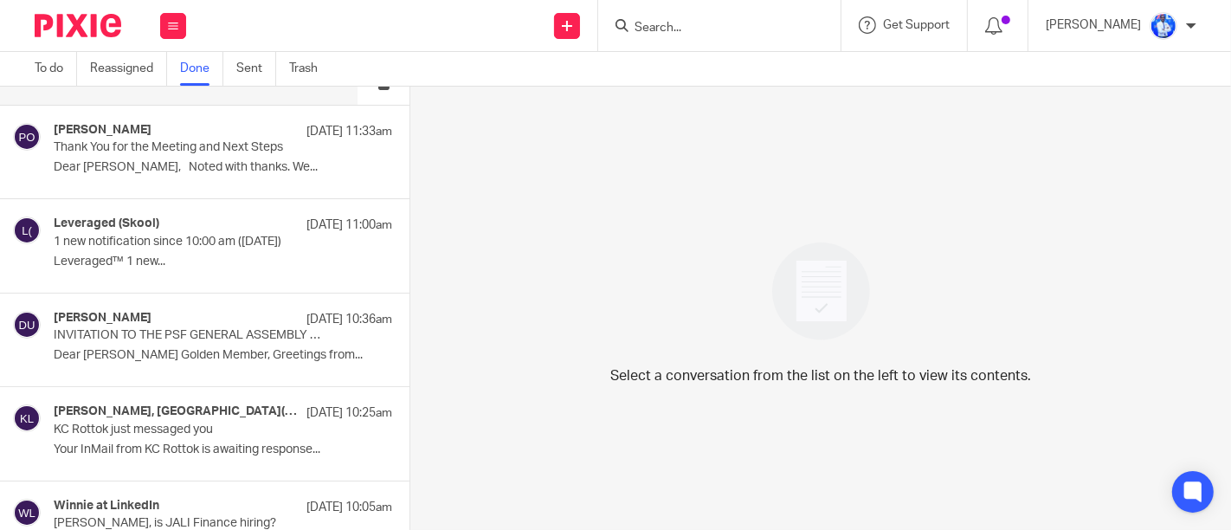
scroll to position [268, 0]
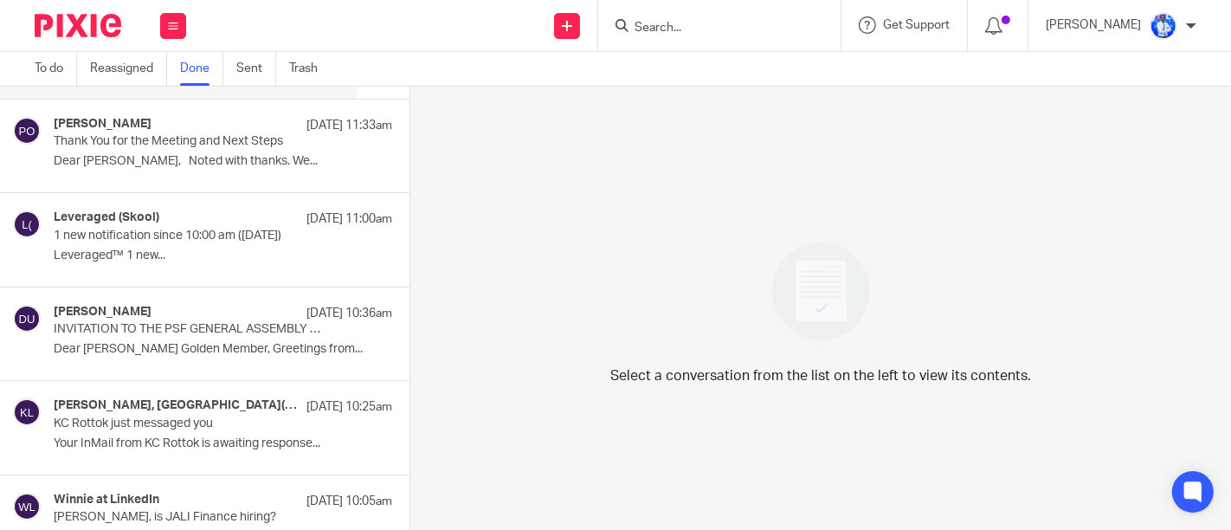
click at [208, 306] on div "[PERSON_NAME] [DATE] 10:36am" at bounding box center [223, 313] width 338 height 17
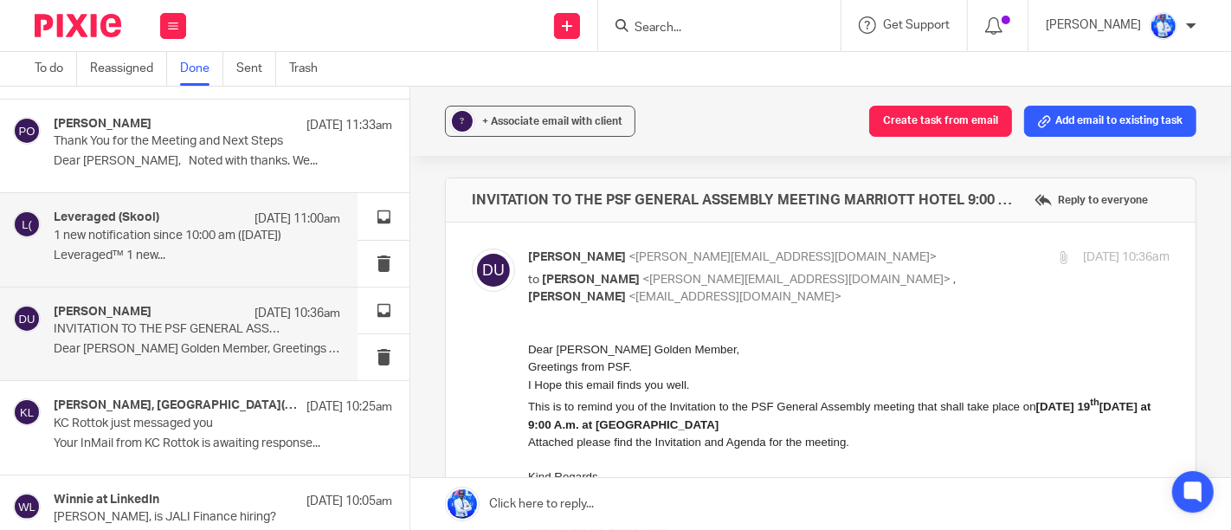
scroll to position [0, 0]
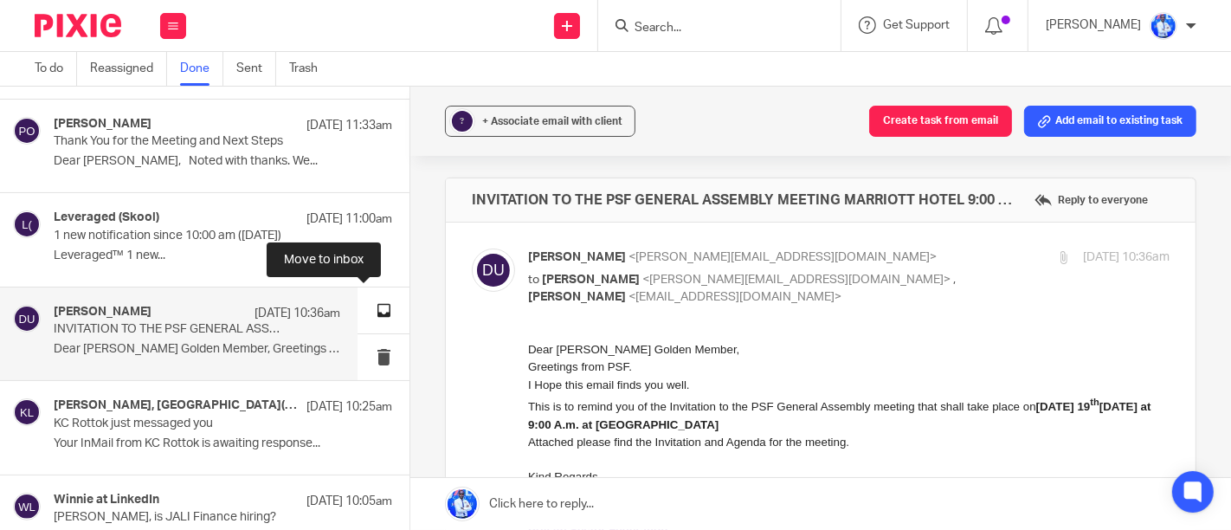
click at [368, 310] on button at bounding box center [384, 310] width 52 height 46
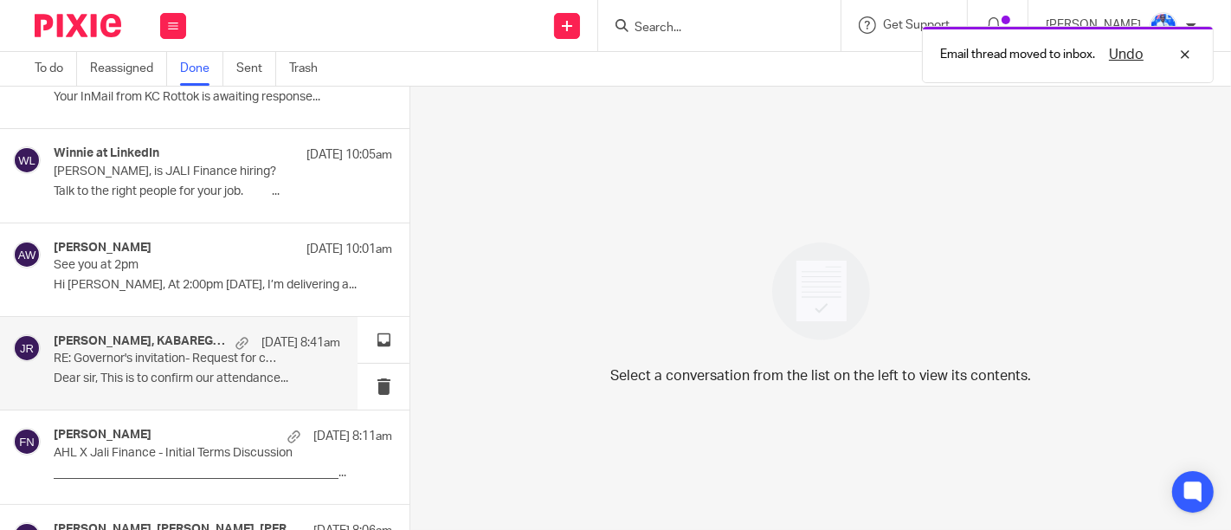
scroll to position [521, 0]
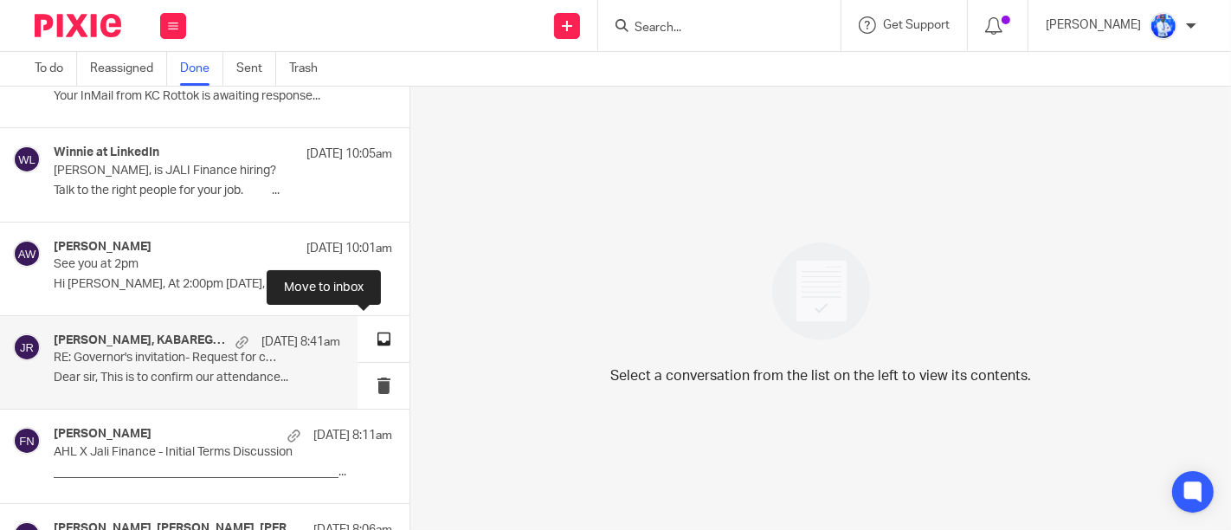
click at [364, 335] on button at bounding box center [384, 339] width 52 height 46
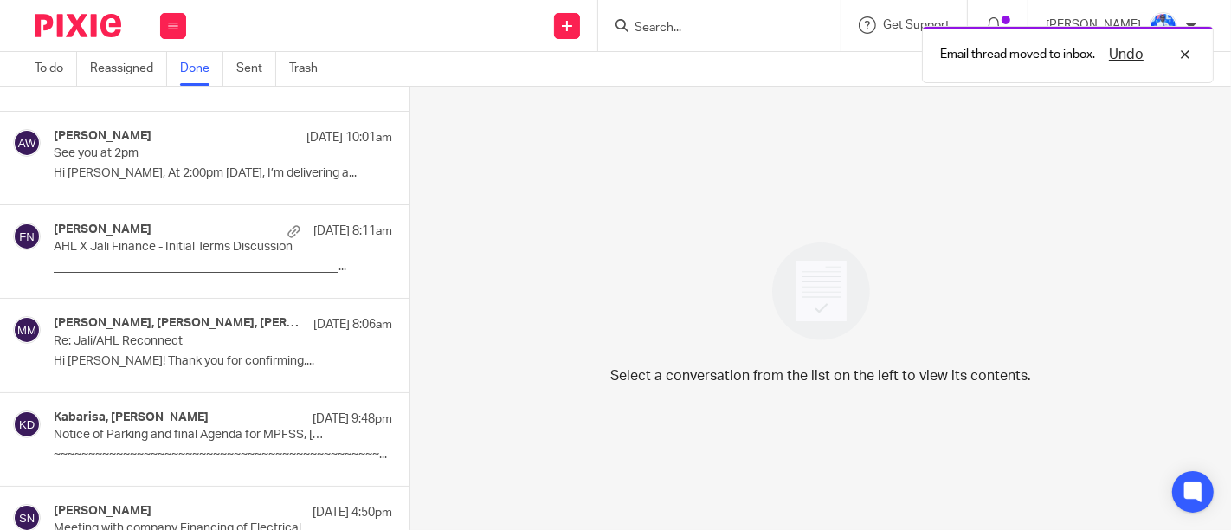
scroll to position [634, 0]
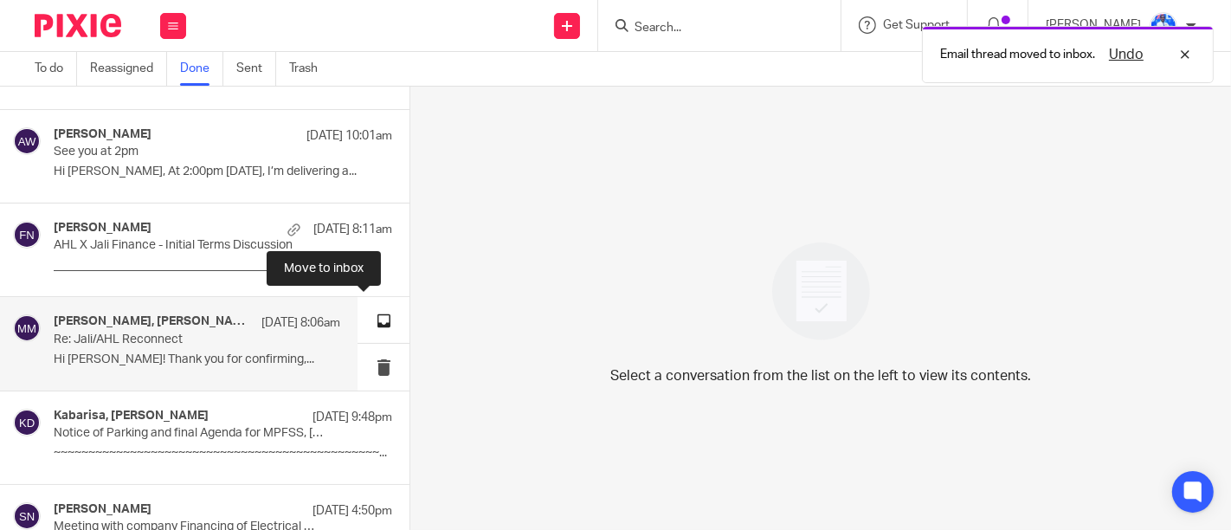
click at [365, 313] on button at bounding box center [384, 320] width 52 height 46
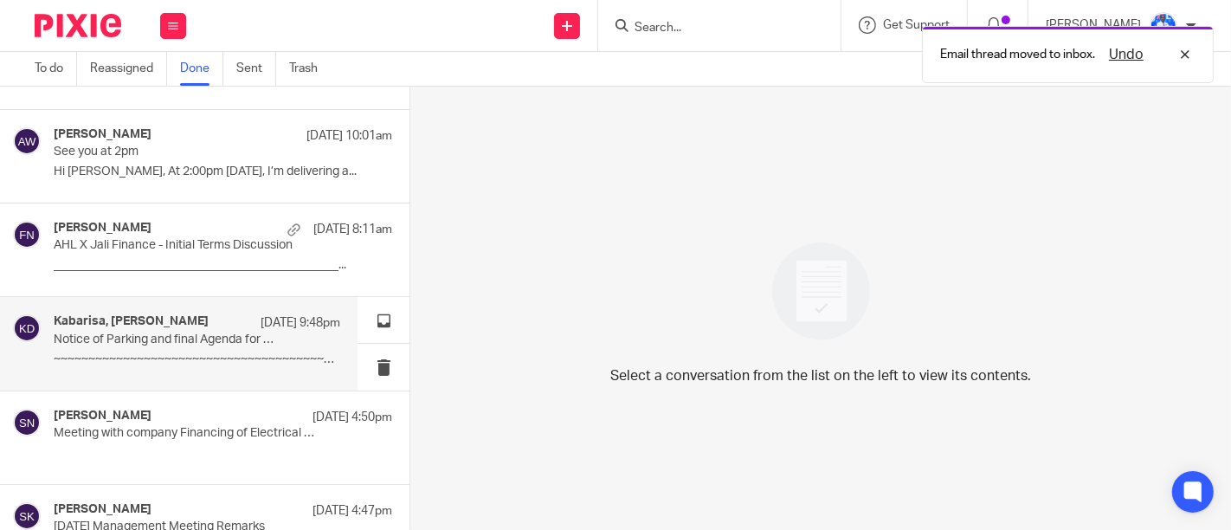
click at [268, 370] on div "Kabarisa, Donatha [DATE] 9:48pm Notice of Parking and final Agenda for MPFSS, […" at bounding box center [197, 343] width 287 height 58
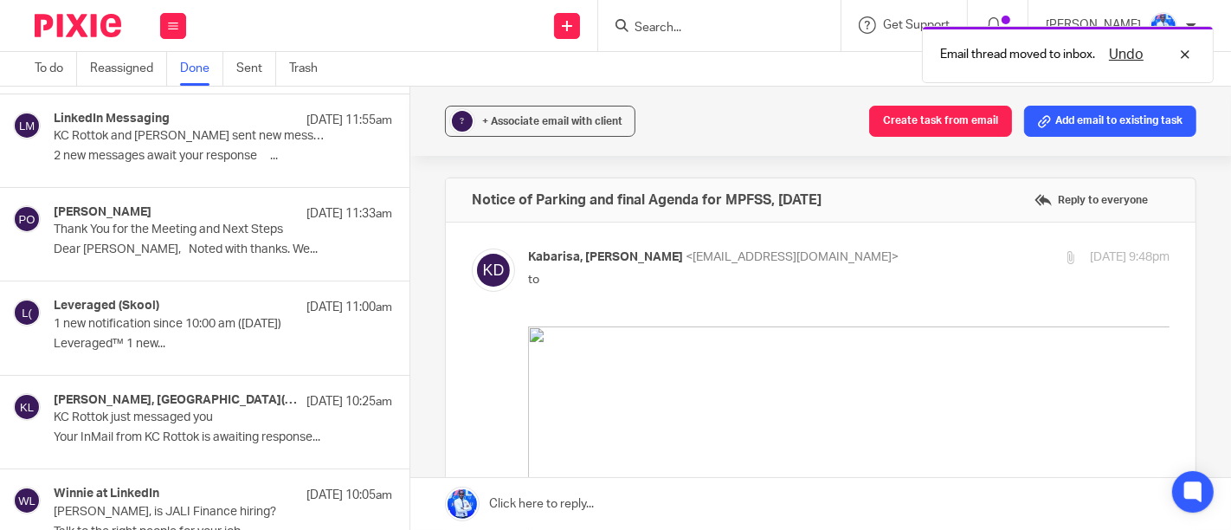
scroll to position [0, 0]
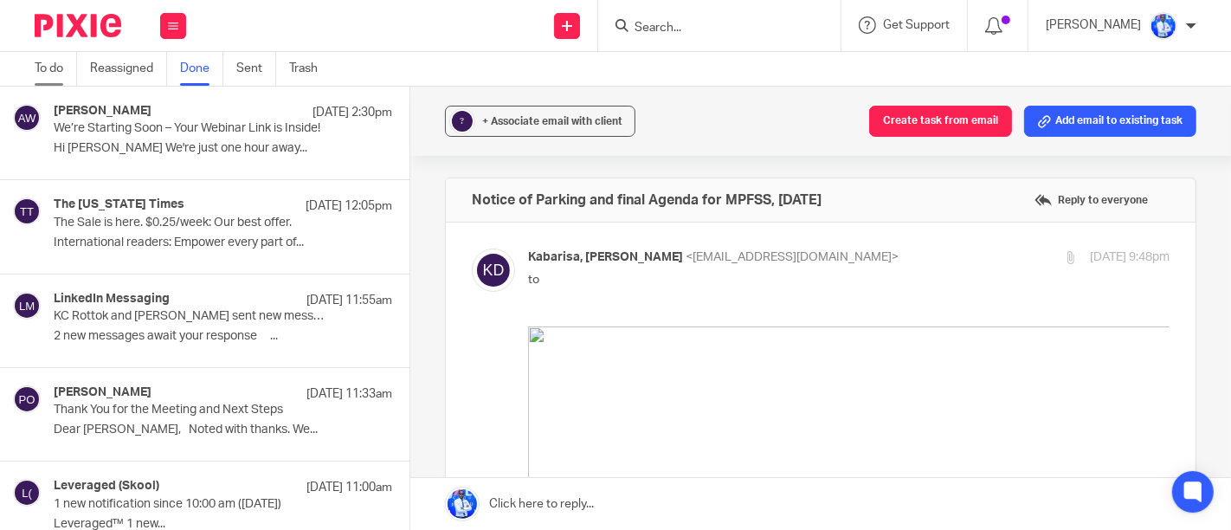
click at [67, 68] on link "To do" at bounding box center [56, 69] width 42 height 34
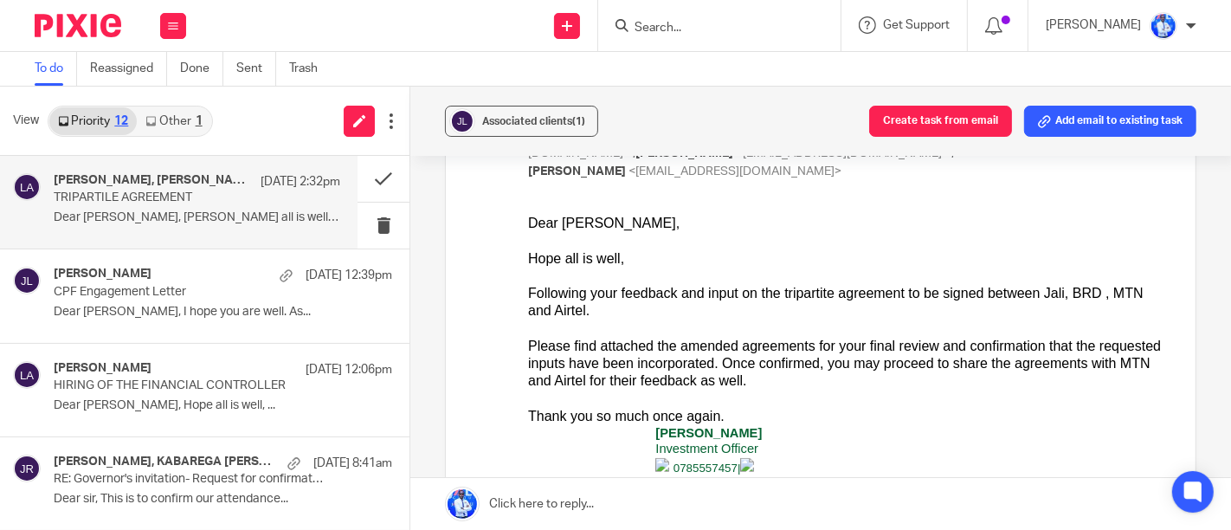
scroll to position [747, 0]
click at [361, 182] on button at bounding box center [384, 179] width 52 height 46
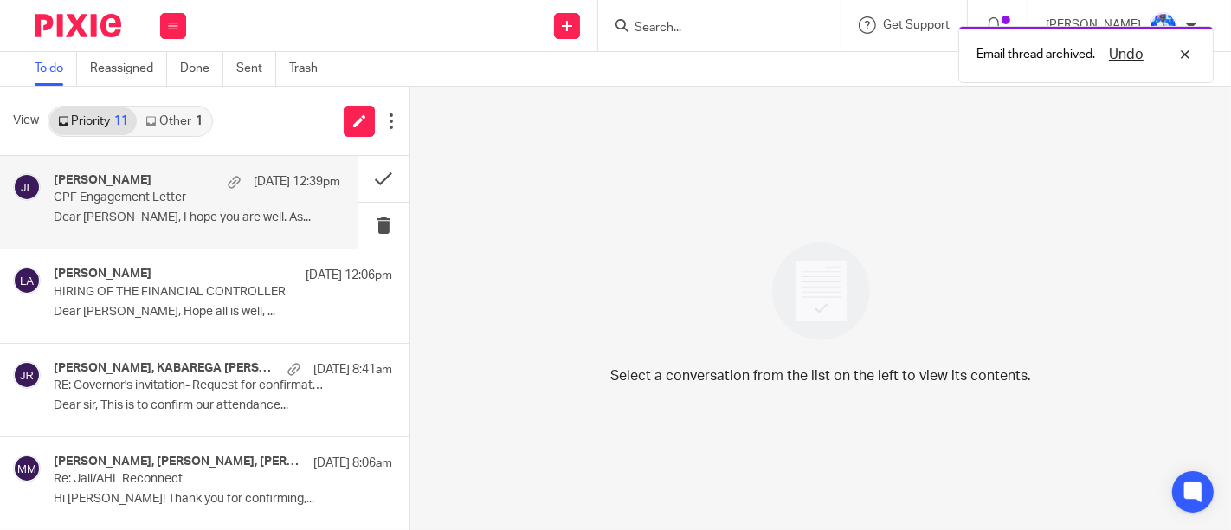
click at [201, 236] on div "Philip Gasaatura 17 Sep 12:39pm CPF Engagement Letter Dear John, I hope you are…" at bounding box center [179, 202] width 358 height 93
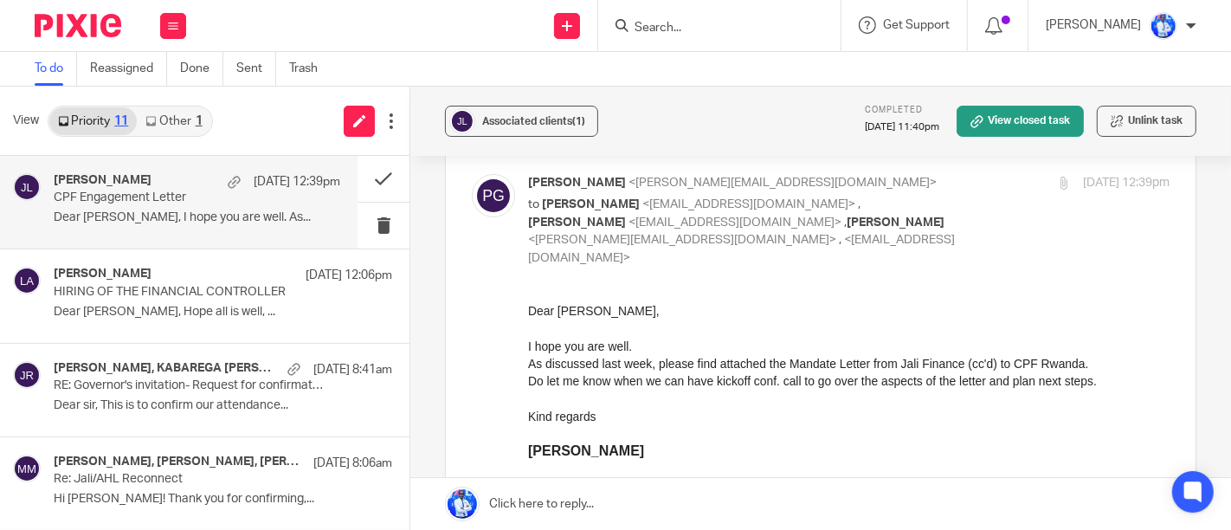
scroll to position [106, 0]
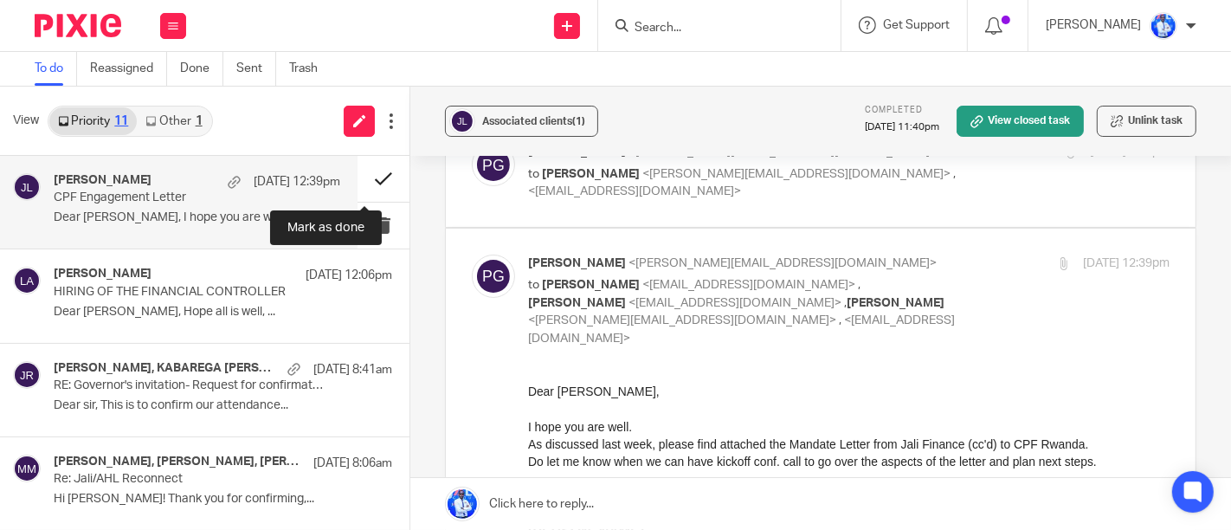
click at [365, 187] on button at bounding box center [384, 179] width 52 height 46
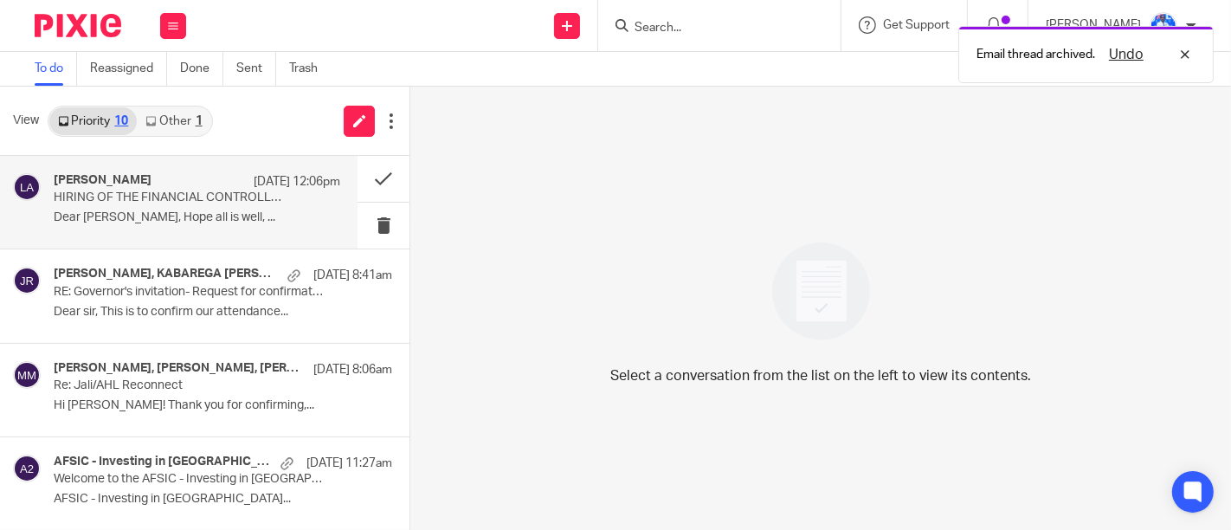
click at [274, 201] on div "Leah Akimana 17 Sep 12:06pm HIRING OF THE FINANCIAL CONTROLLER Dear Andrew, Hop…" at bounding box center [197, 202] width 287 height 58
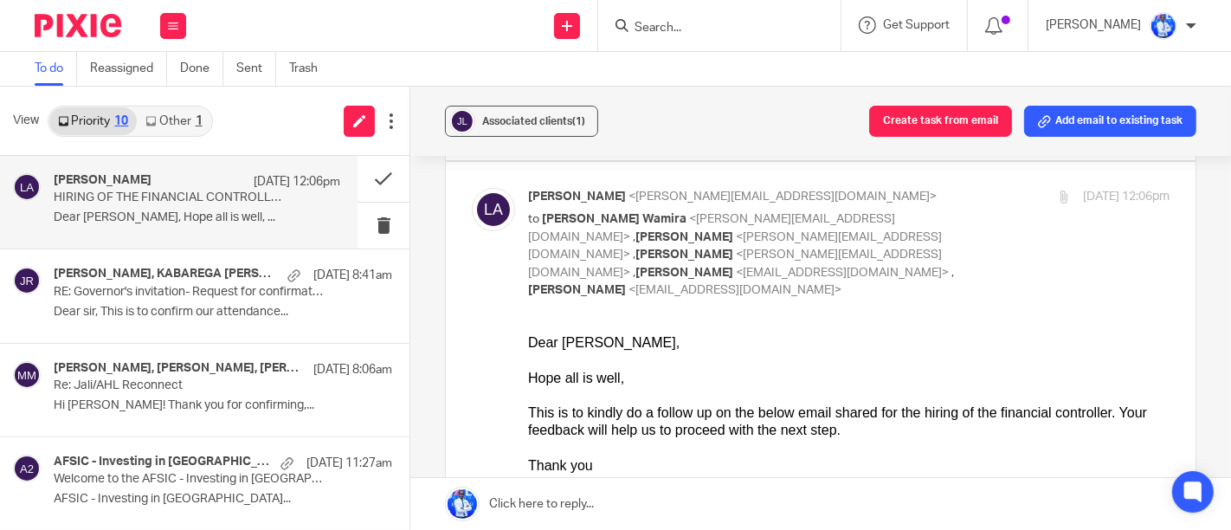
scroll to position [224, 0]
click at [384, 173] on button at bounding box center [384, 179] width 52 height 46
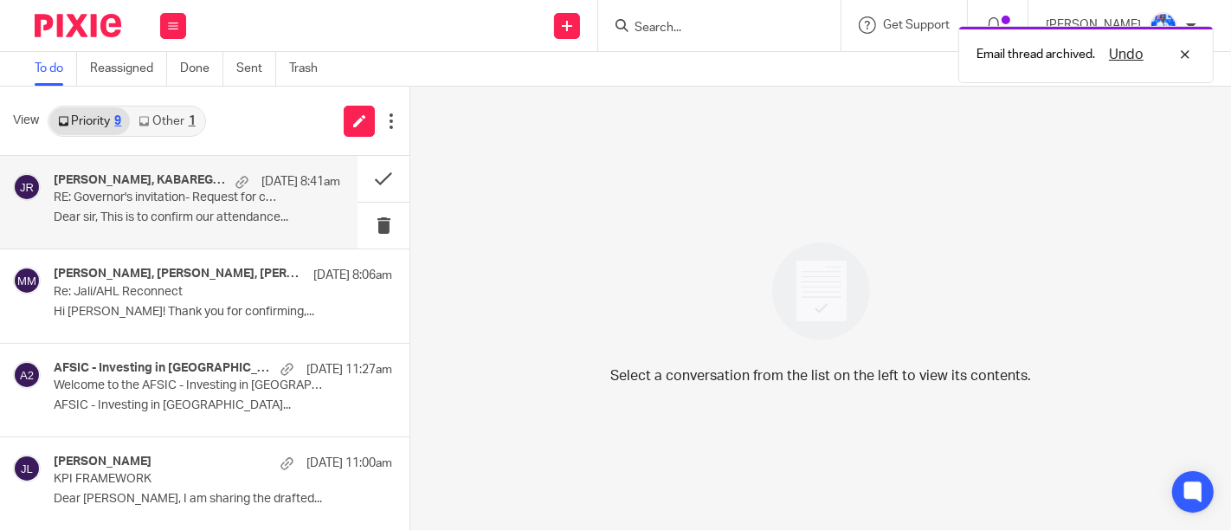
click at [265, 206] on div "James Maestro, KABAREGA Amos, Félix Nkundimana, Mary Nyagato, James Rwagasana 1…" at bounding box center [197, 202] width 287 height 58
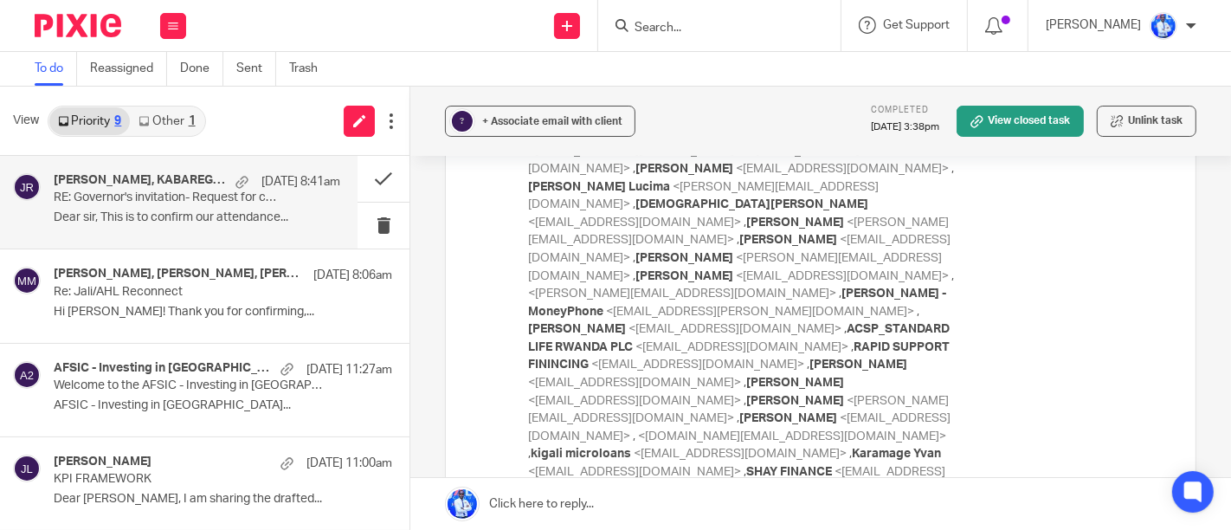
scroll to position [4267, 0]
click at [359, 168] on button at bounding box center [384, 179] width 52 height 46
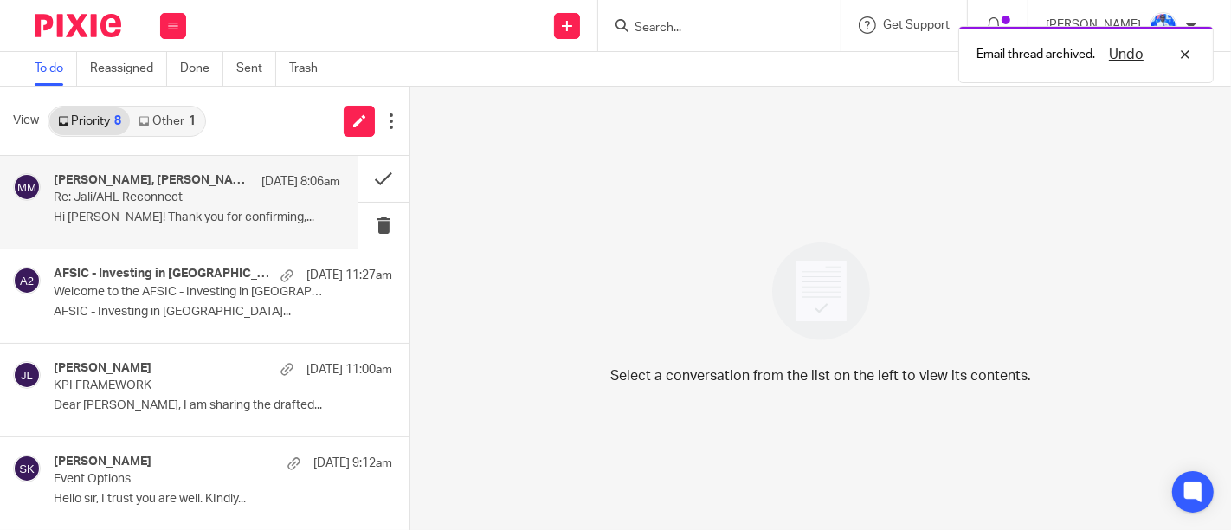
click at [229, 210] on div "Saad Aamir, Andrew Omondi Wamira, Matt Miller 17 Sep 8:06am Re: Jali/AHL Reconn…" at bounding box center [197, 202] width 287 height 58
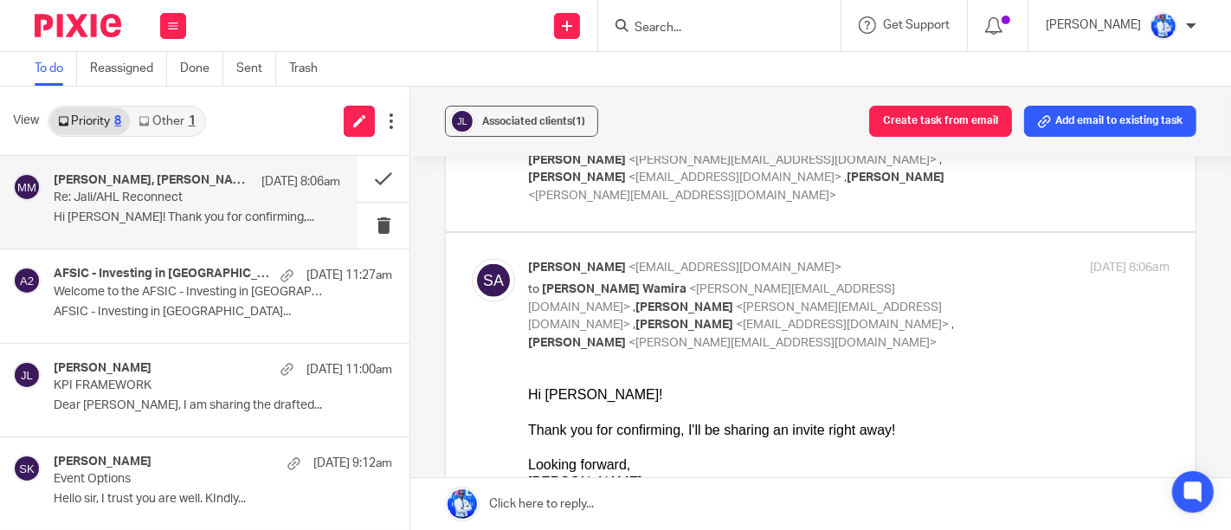
scroll to position [1583, 0]
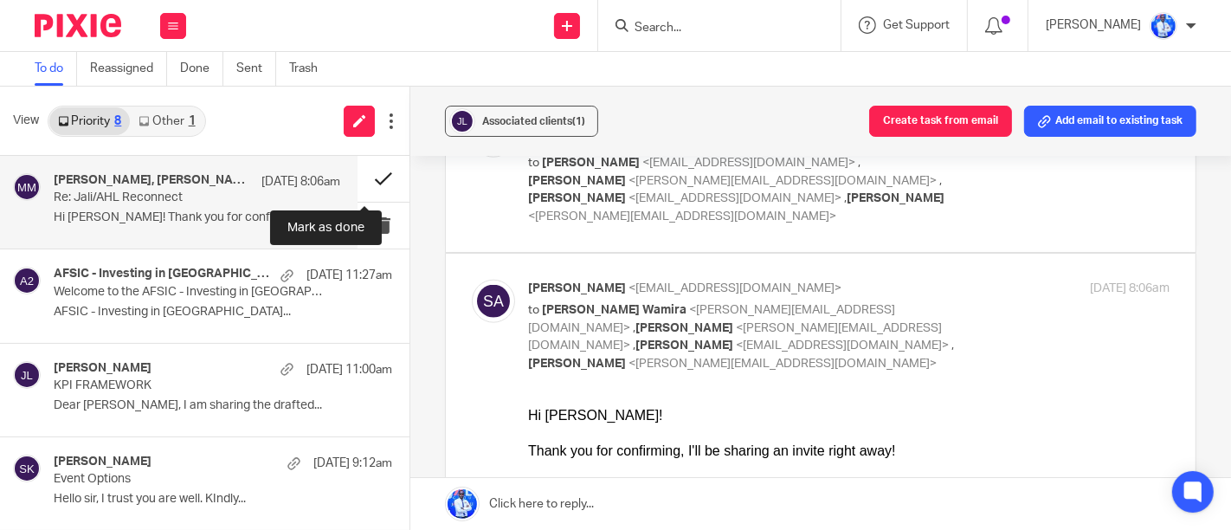
click at [371, 178] on button at bounding box center [384, 179] width 52 height 46
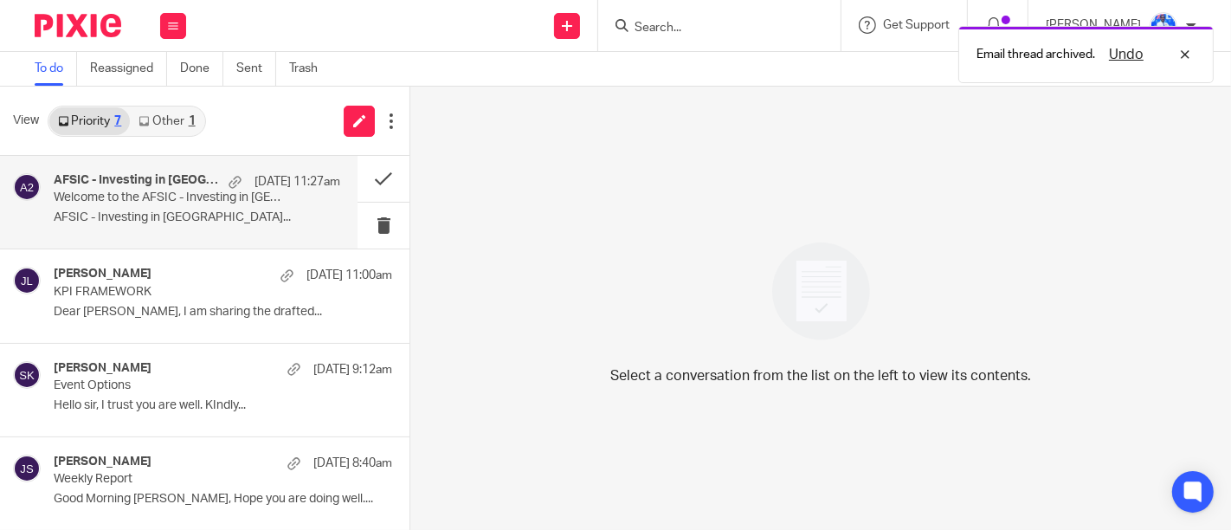
click at [241, 231] on div "AFSIC - Investing in Africa 2025 16 Sep 11:27am Welcome to the AFSIC - Investin…" at bounding box center [179, 202] width 358 height 93
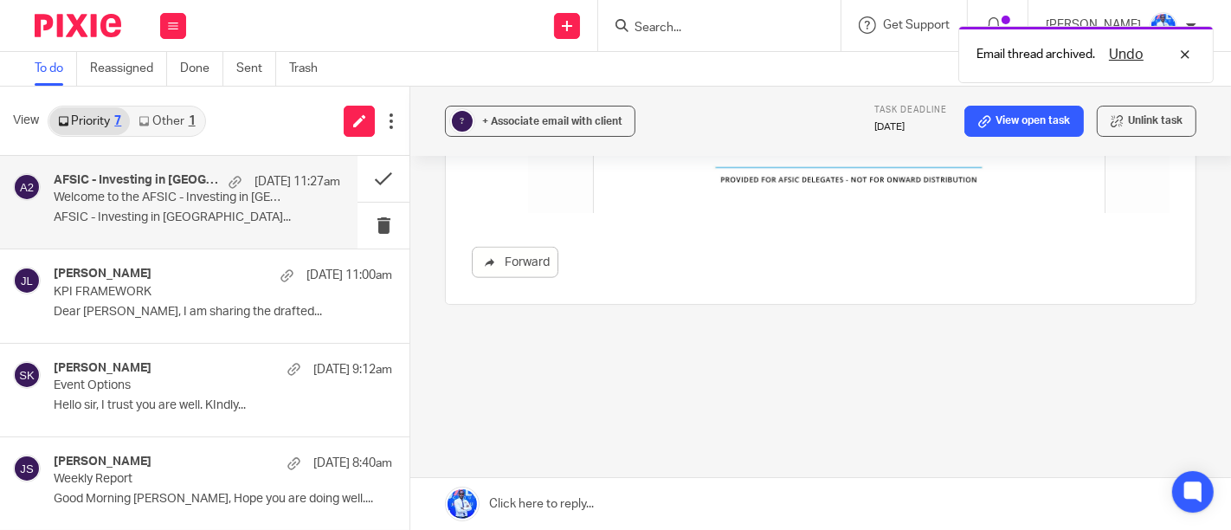
scroll to position [0, 0]
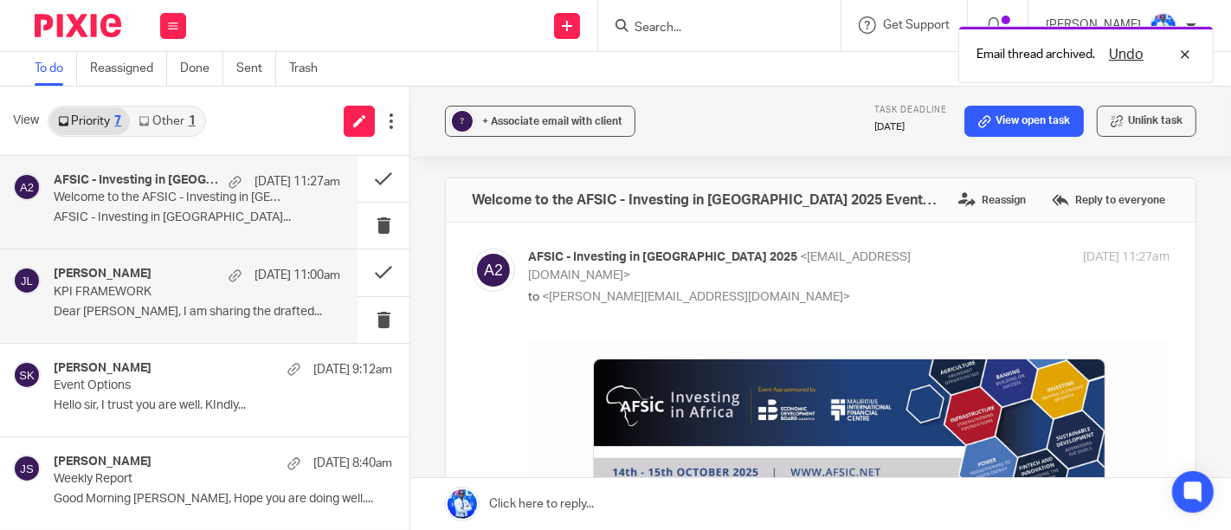
click at [242, 287] on p "KPI FRAMEWORK" at bounding box center [168, 292] width 229 height 15
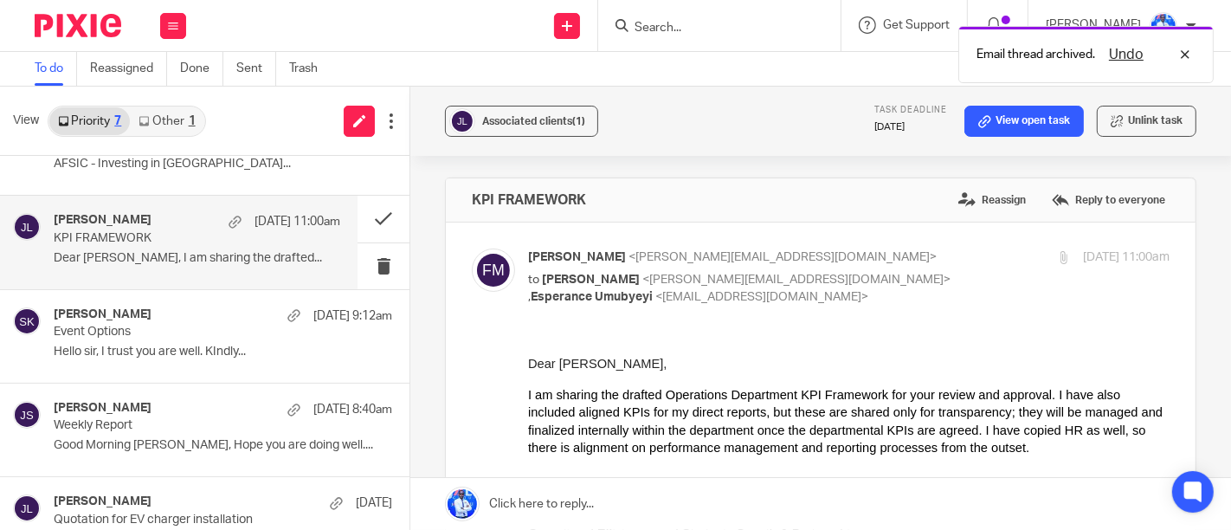
scroll to position [63, 0]
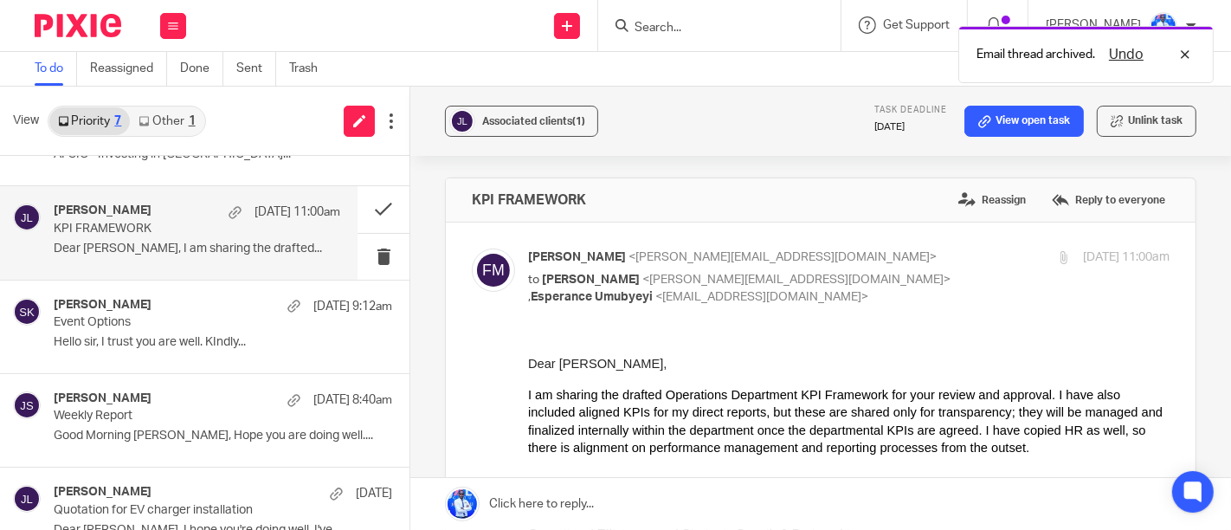
click at [242, 287] on div "Shakira Kamikazi 15 Sep 9:12am Event Options Hello sir, I trust you are well. K…" at bounding box center [204, 326] width 409 height 93
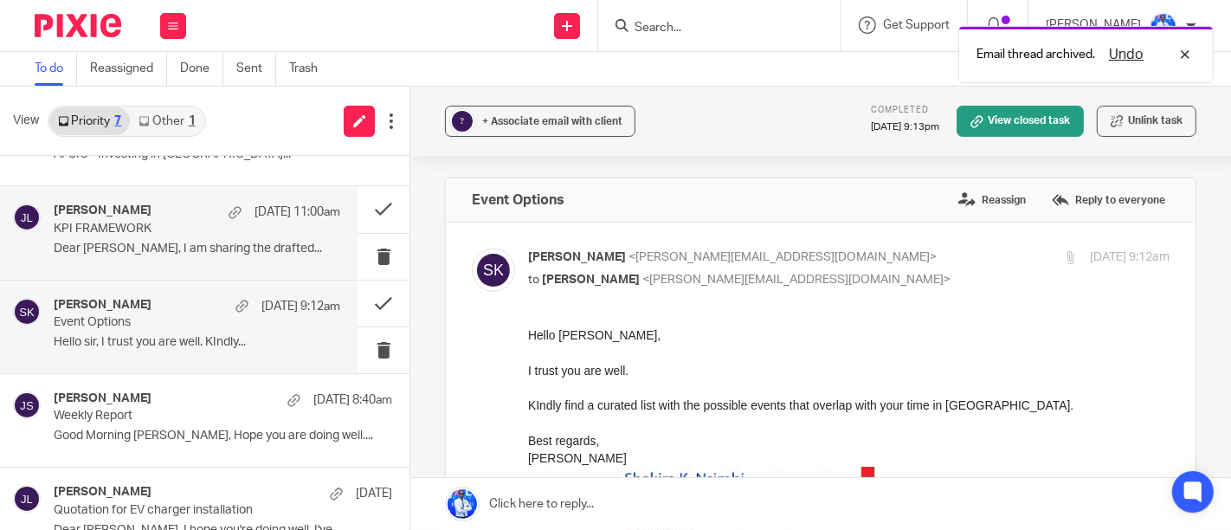
scroll to position [0, 0]
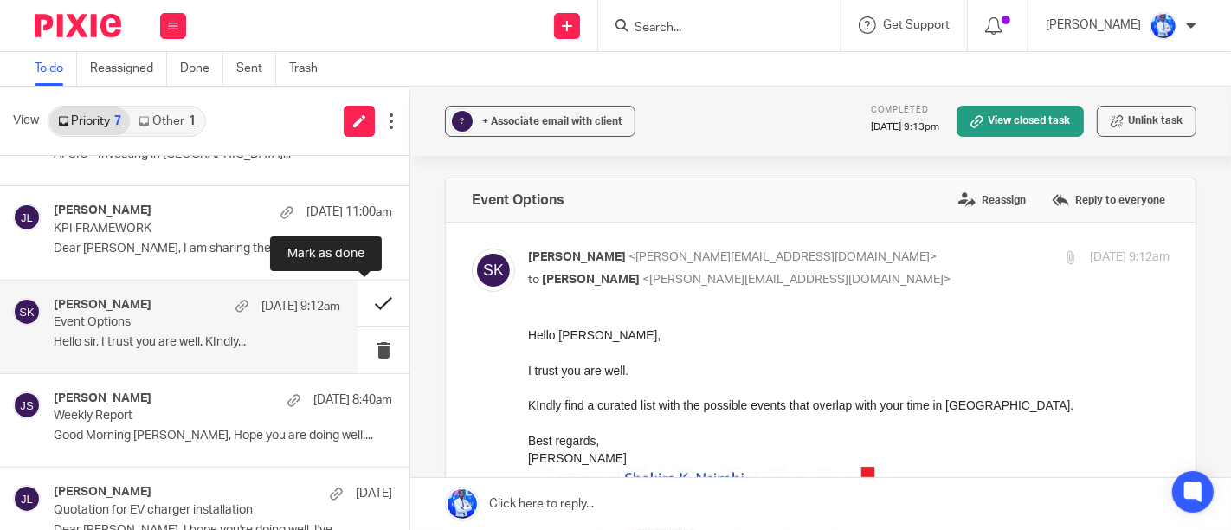
click at [363, 302] on button at bounding box center [384, 303] width 52 height 46
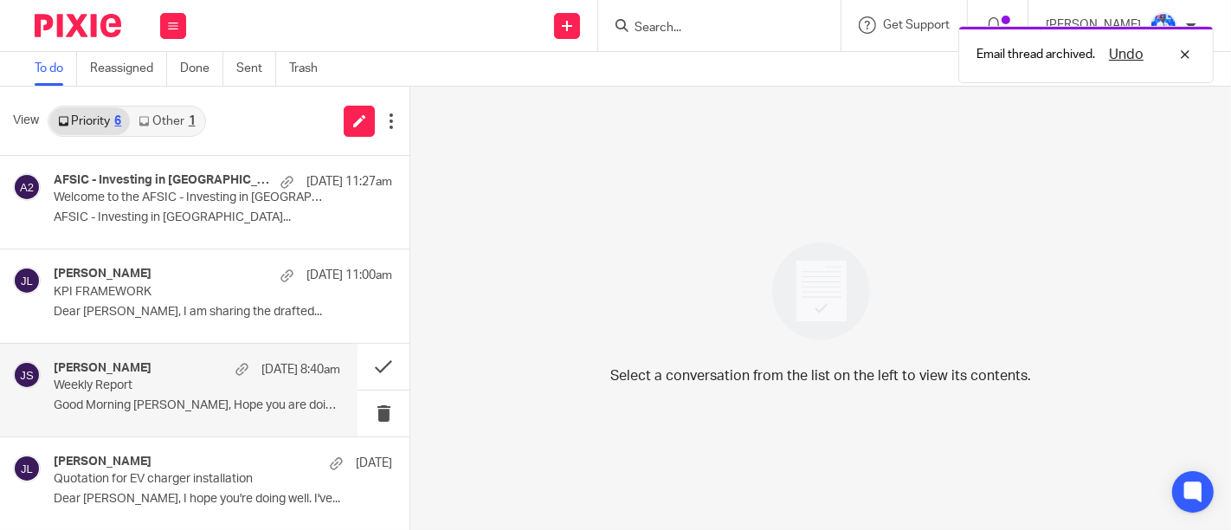
click at [200, 390] on p "Weekly Report" at bounding box center [168, 385] width 229 height 15
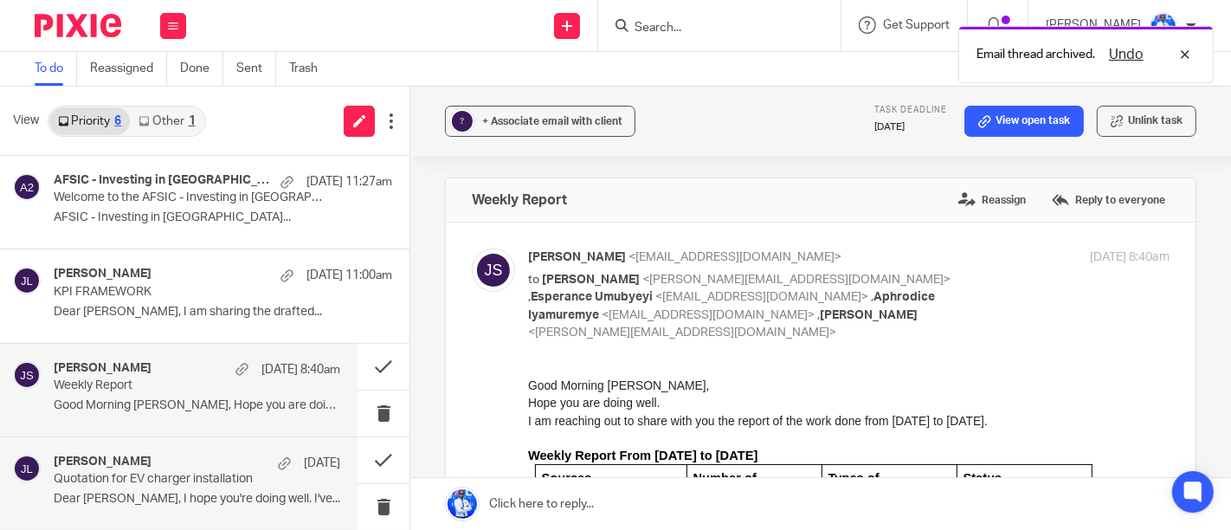
click at [203, 450] on div "Richard Nshimiyimana 12 Sep Quotation for EV charger installation Dear Felix, I…" at bounding box center [179, 483] width 358 height 93
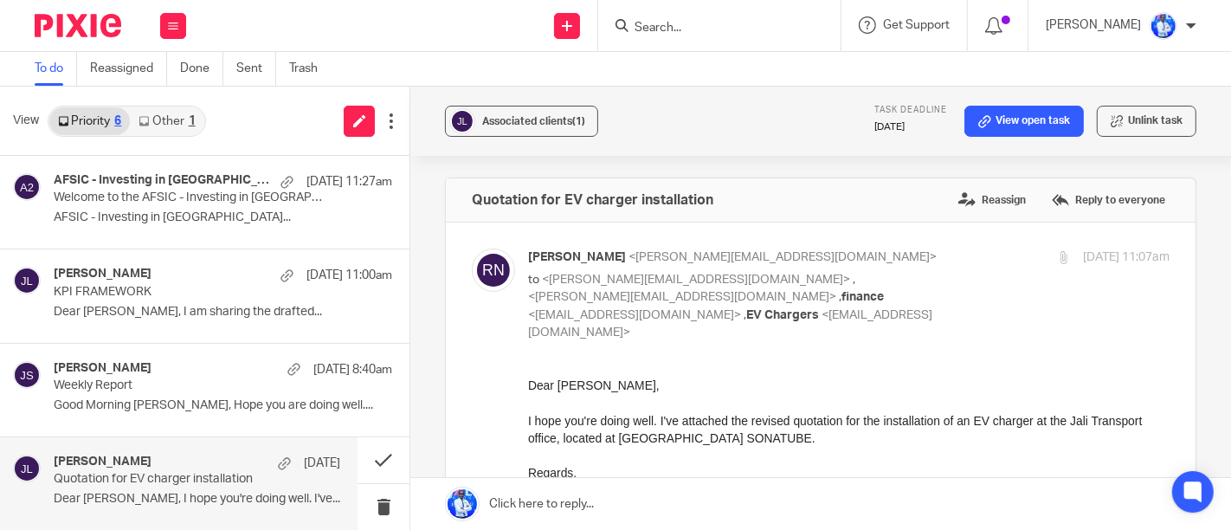
click at [207, 467] on div "Richard Nshimiyimana 12 Sep" at bounding box center [197, 462] width 287 height 17
click at [182, 130] on link "Other 1" at bounding box center [167, 121] width 74 height 28
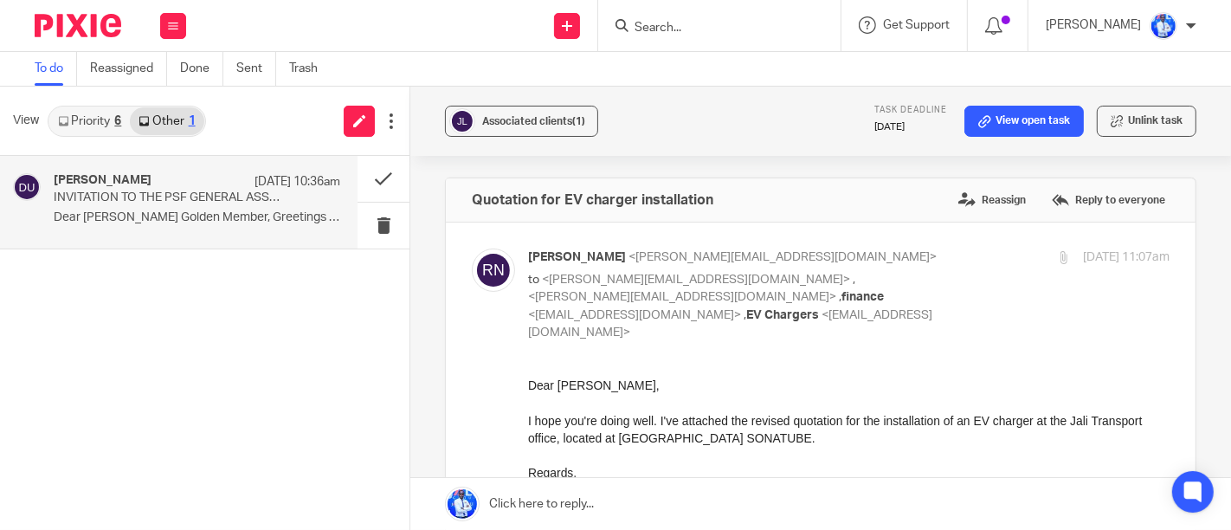
click at [132, 186] on h4 "Dorothy Uwera" at bounding box center [103, 180] width 98 height 15
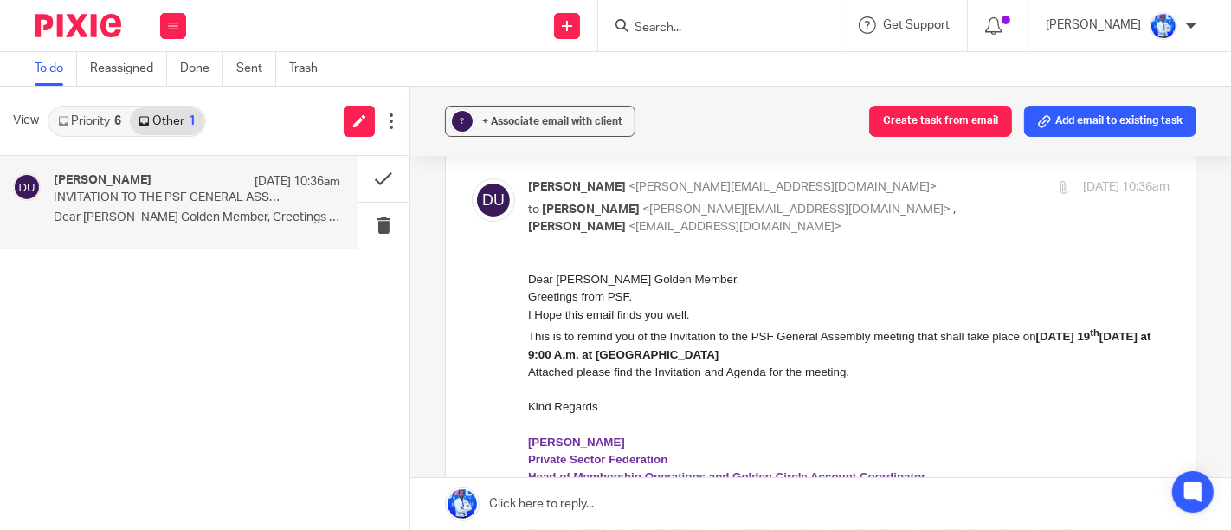
scroll to position [71, 0]
click at [178, 25] on button at bounding box center [173, 26] width 26 height 26
click at [178, 73] on li "Work" at bounding box center [173, 80] width 46 height 25
click at [170, 83] on link "Work" at bounding box center [164, 80] width 28 height 12
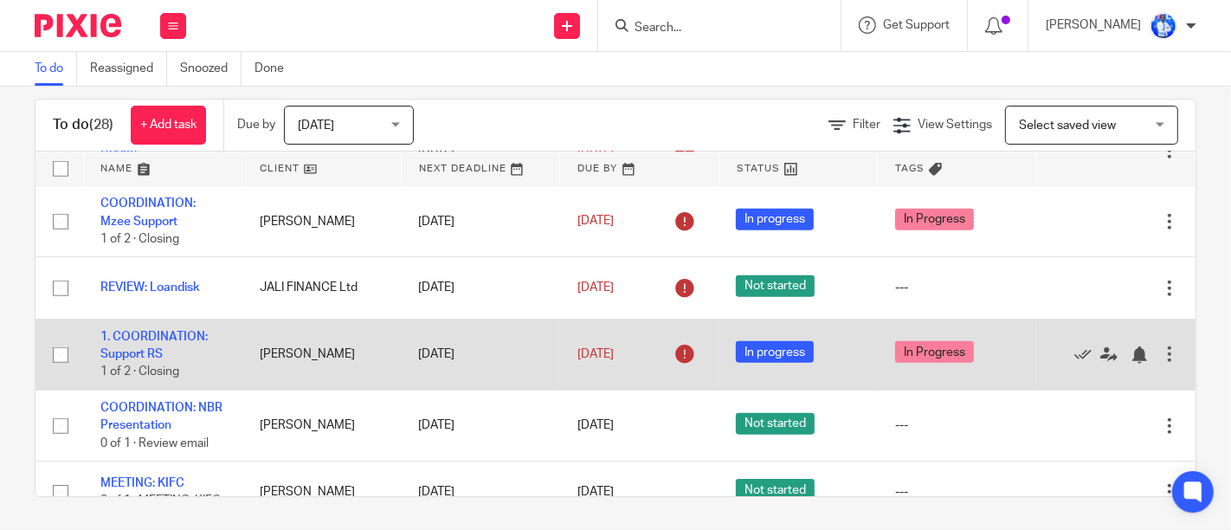
scroll to position [1570, 0]
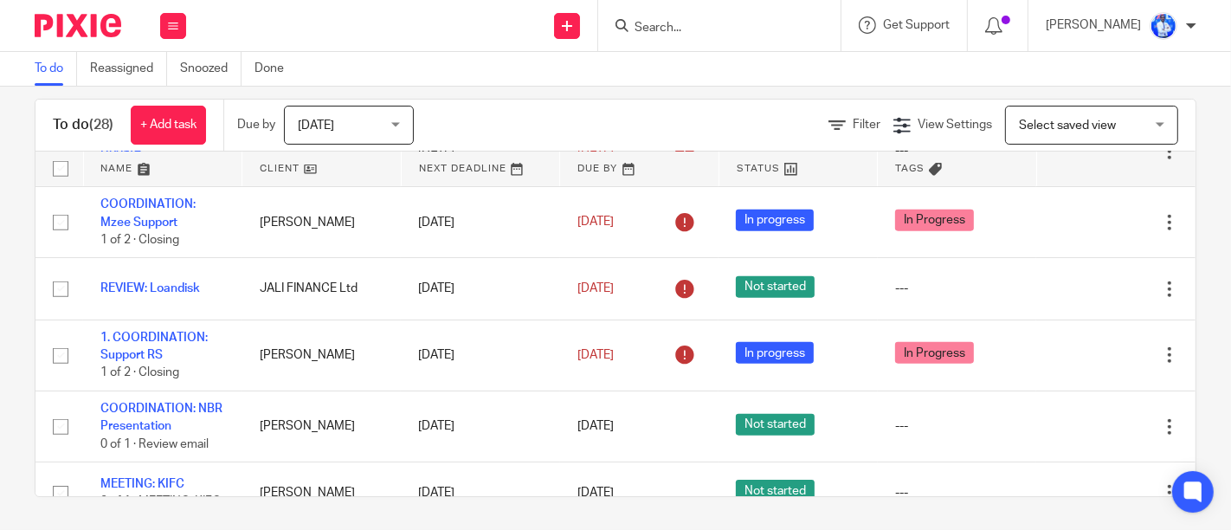
click at [313, 124] on span "[DATE]" at bounding box center [316, 125] width 36 height 12
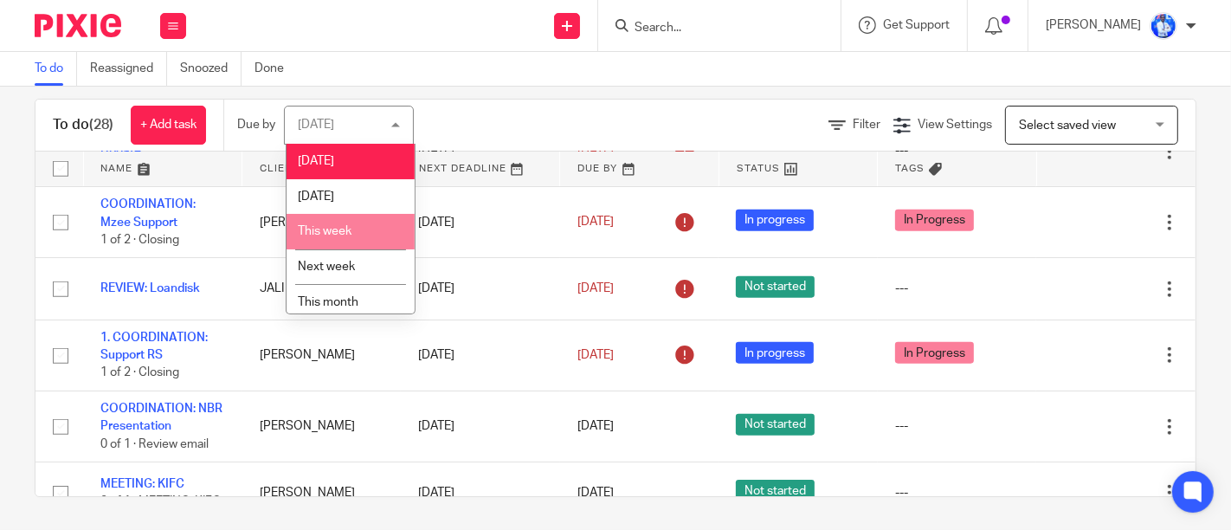
click at [322, 227] on span "This week" at bounding box center [325, 231] width 54 height 12
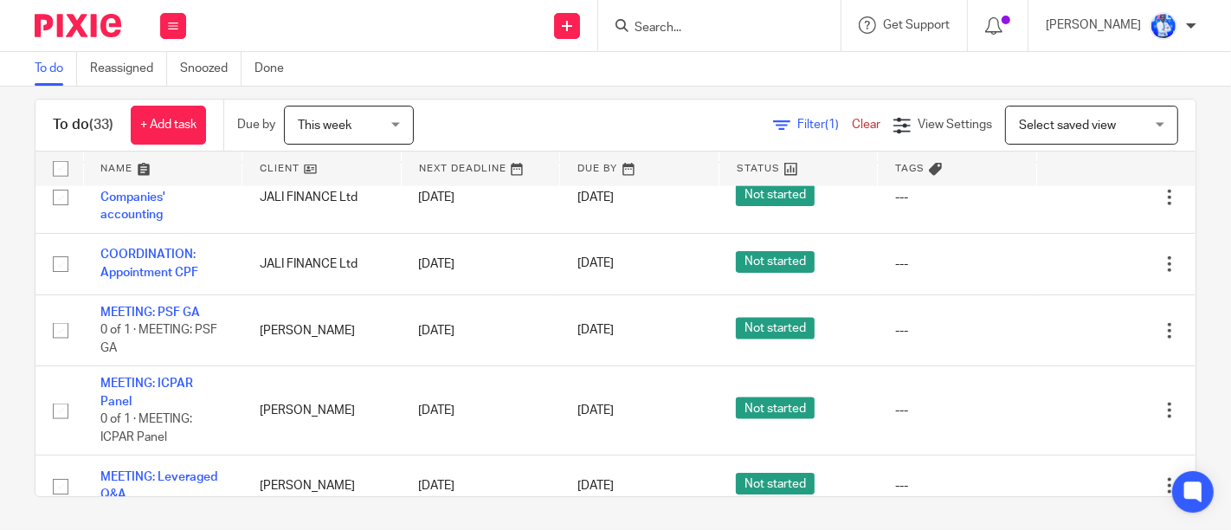
scroll to position [2000, 0]
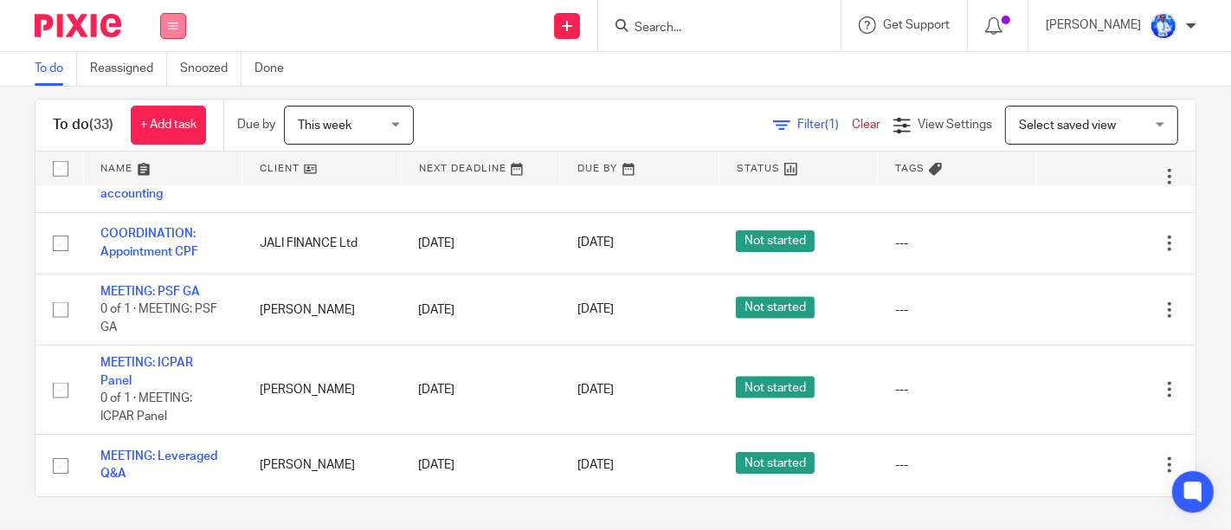
click at [184, 15] on button at bounding box center [173, 26] width 26 height 26
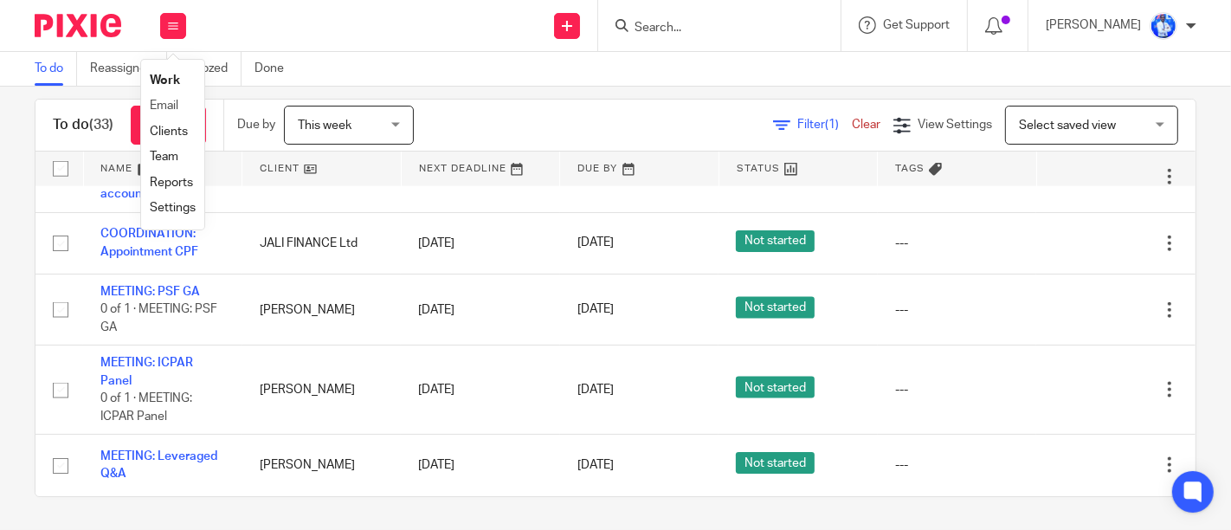
click at [171, 113] on li "Email" at bounding box center [173, 105] width 46 height 25
click at [169, 110] on link "Email" at bounding box center [164, 106] width 29 height 12
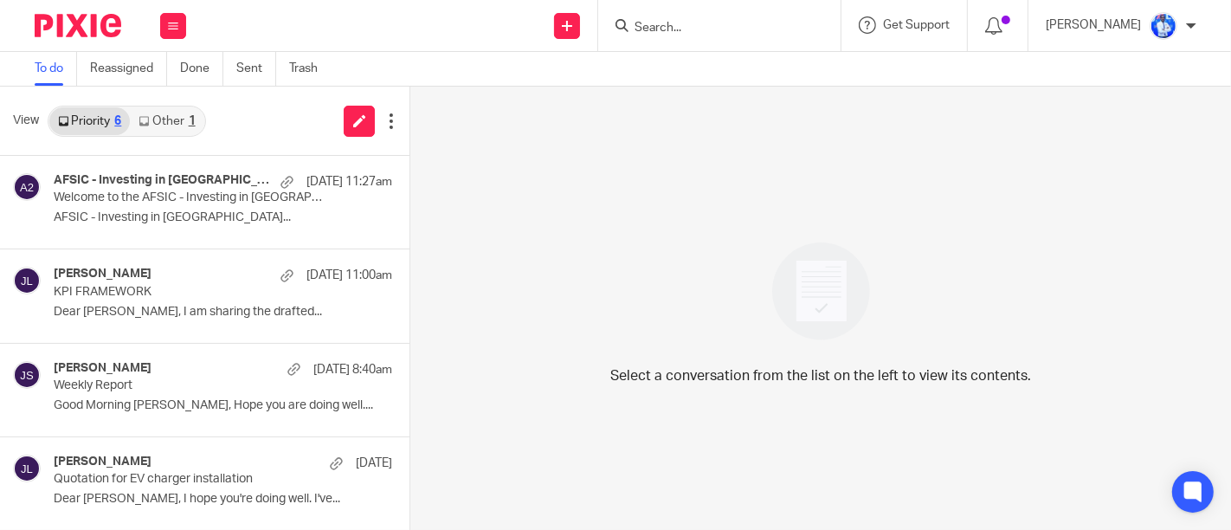
click at [178, 113] on link "Other 1" at bounding box center [167, 121] width 74 height 28
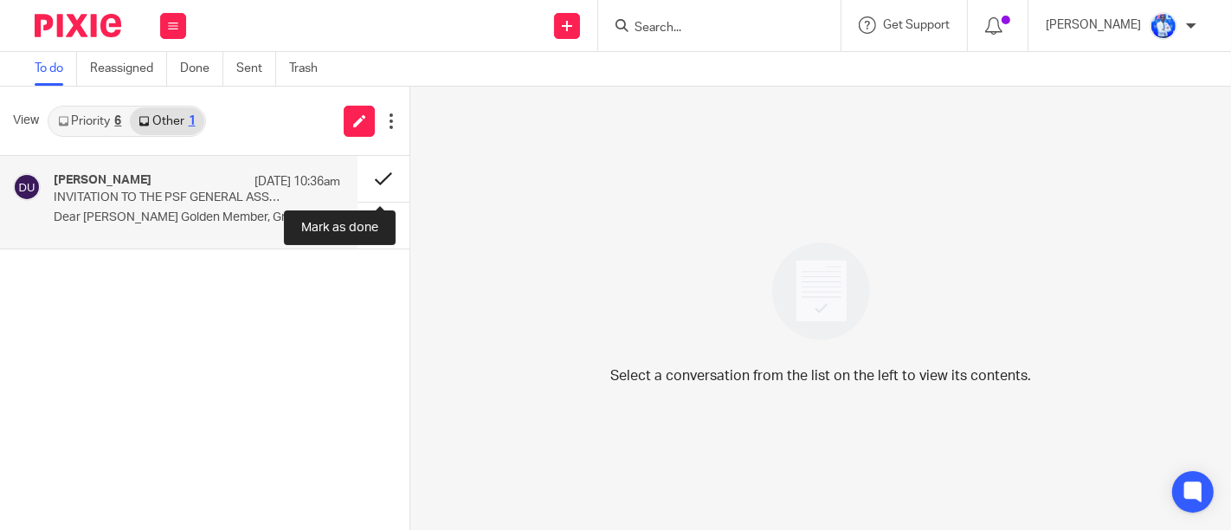
click at [378, 186] on button at bounding box center [384, 179] width 52 height 46
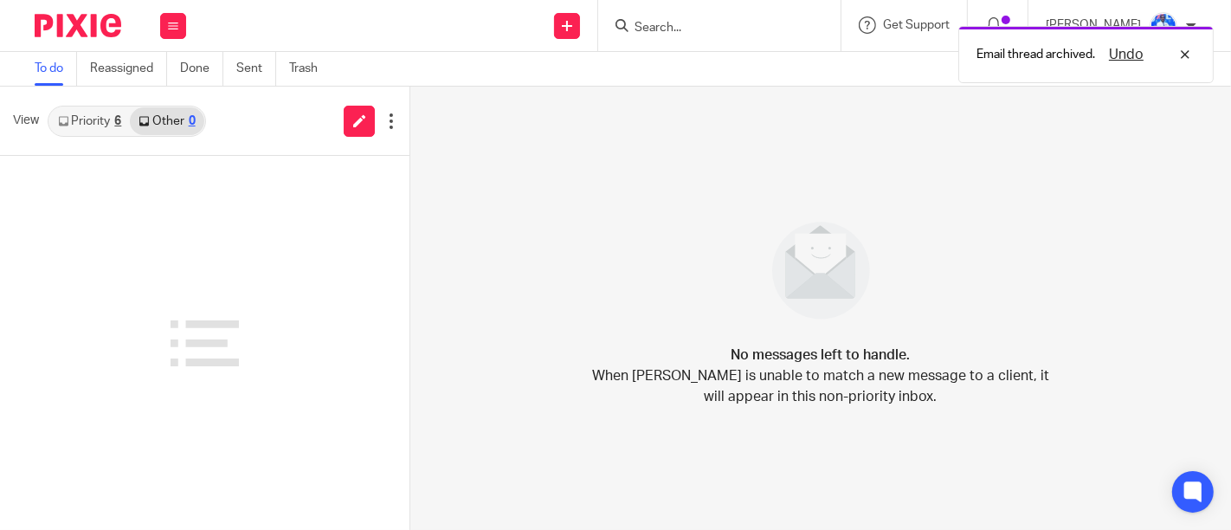
click at [106, 119] on link "Priority 6" at bounding box center [89, 121] width 81 height 28
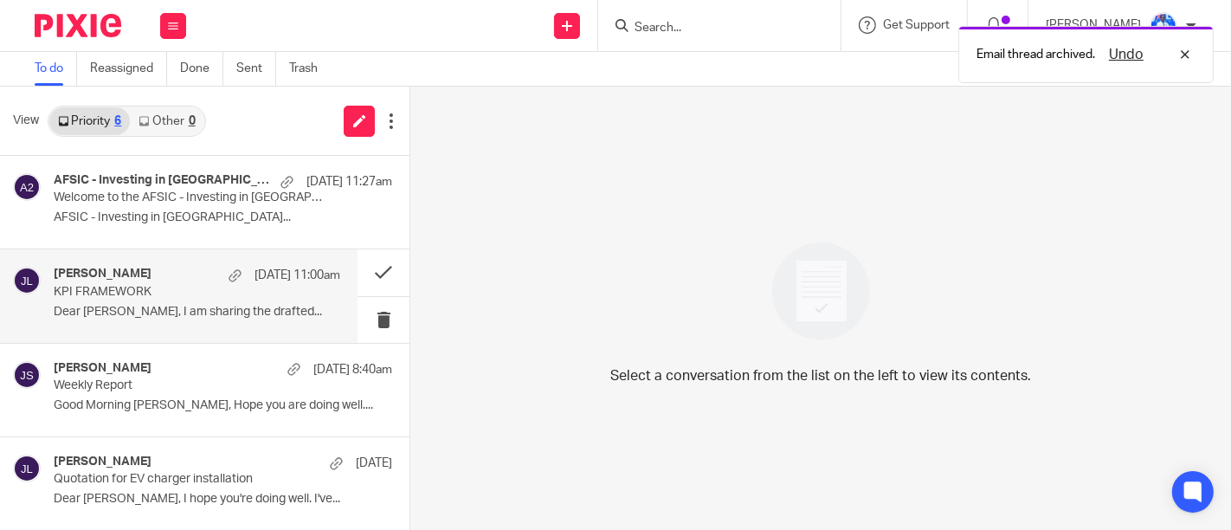
scroll to position [186, 0]
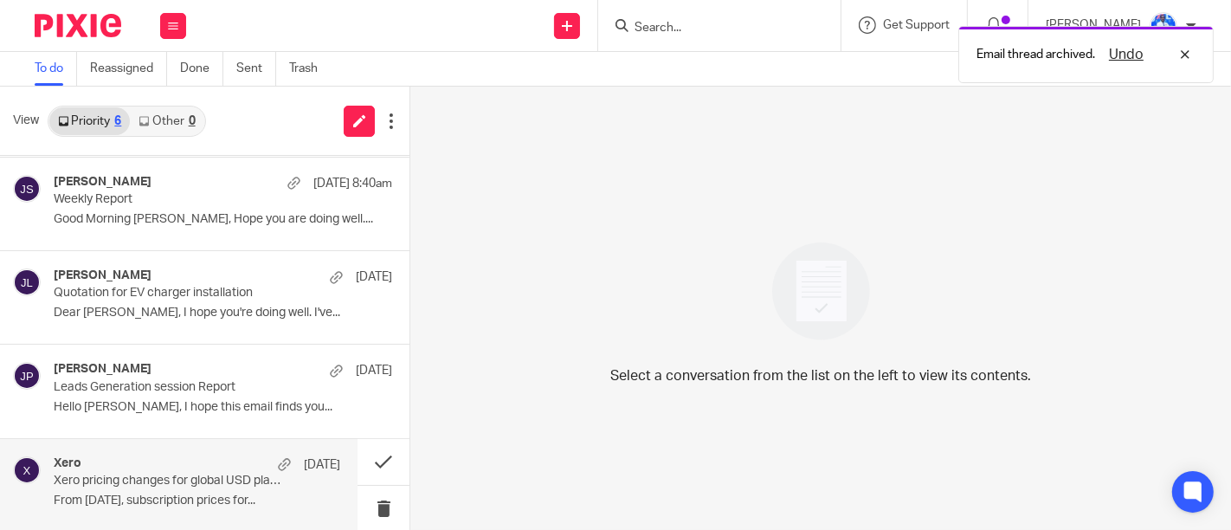
click at [183, 465] on div "Xero [DATE]" at bounding box center [197, 464] width 287 height 17
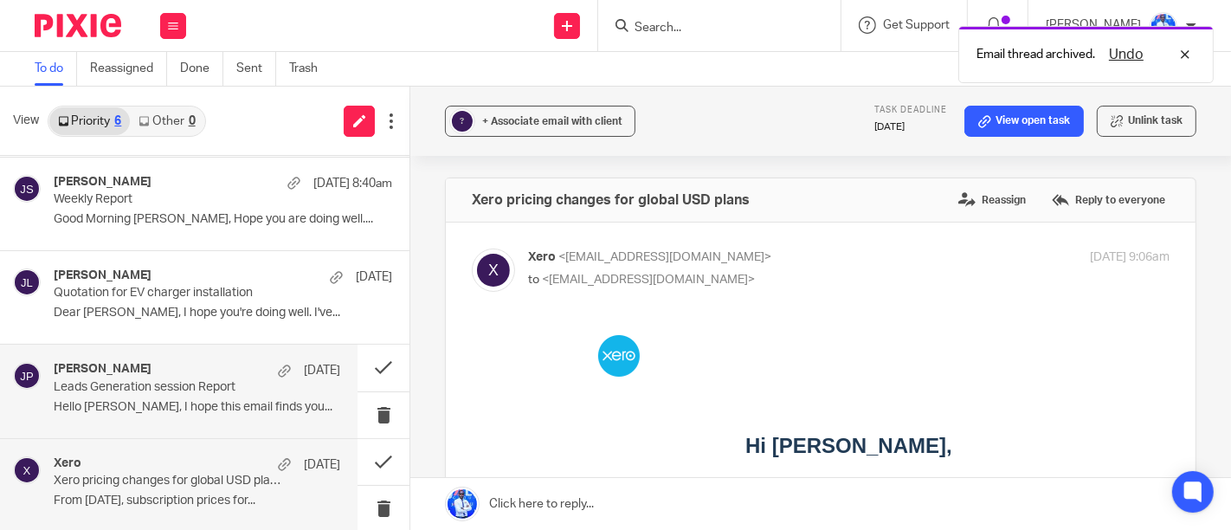
scroll to position [0, 0]
click at [185, 394] on div "Cedric Irambona 9 Sep Leads Generation session Report Hello Felix, I hope this …" at bounding box center [197, 391] width 287 height 58
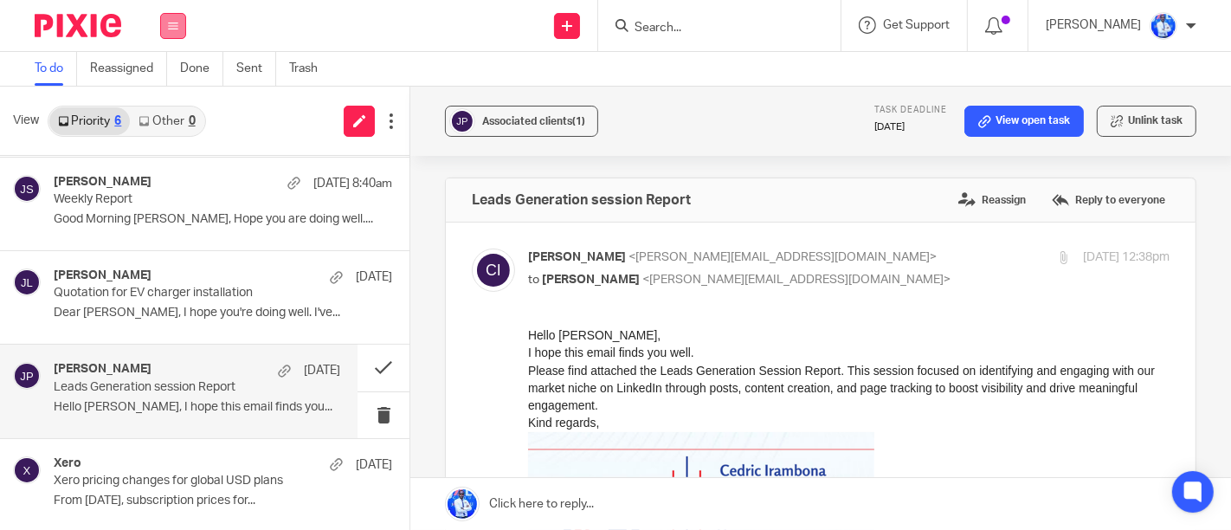
click at [169, 29] on icon at bounding box center [173, 26] width 10 height 10
click at [177, 78] on link "Work" at bounding box center [164, 80] width 28 height 12
